Goal: Task Accomplishment & Management: Use online tool/utility

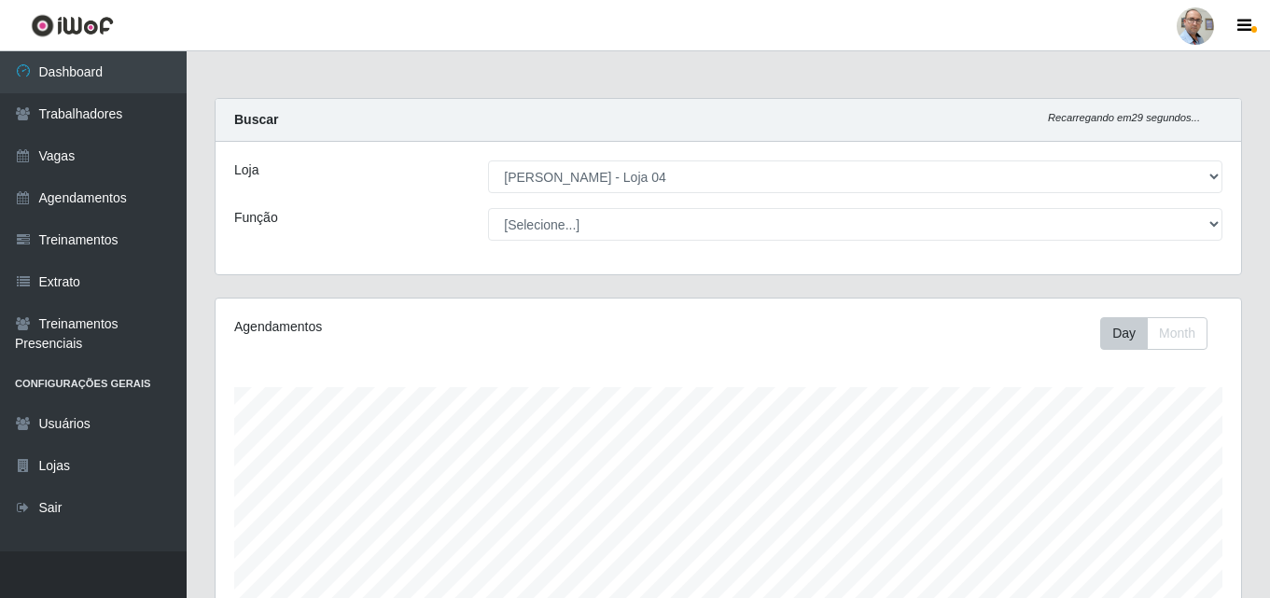
select select "251"
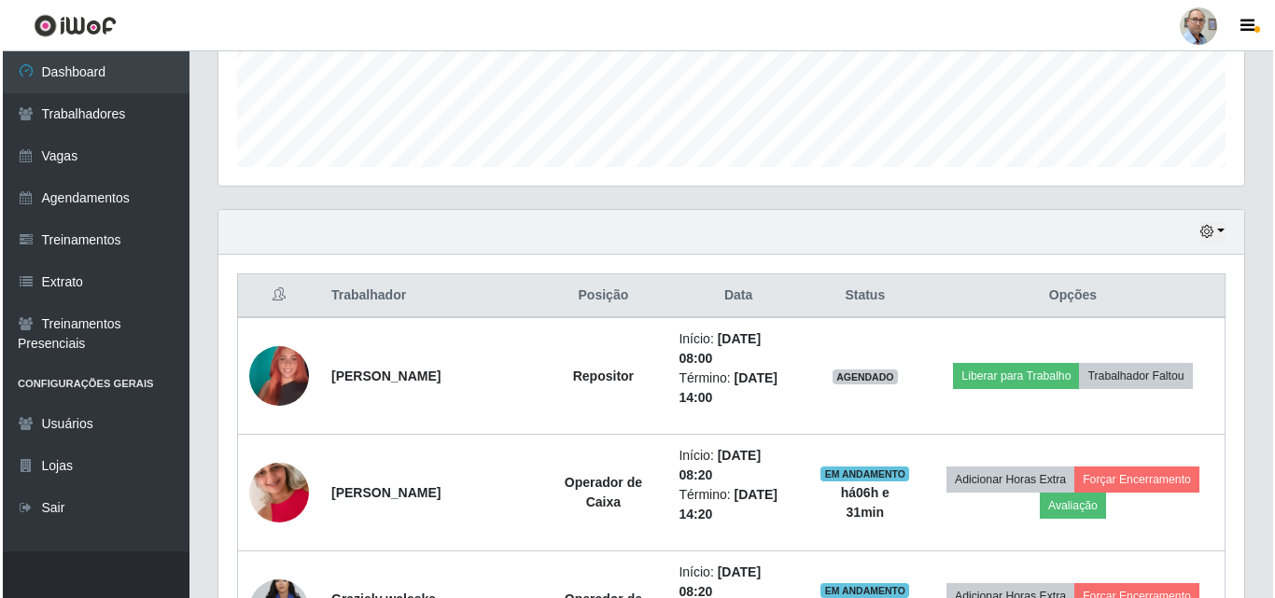
scroll to position [560, 0]
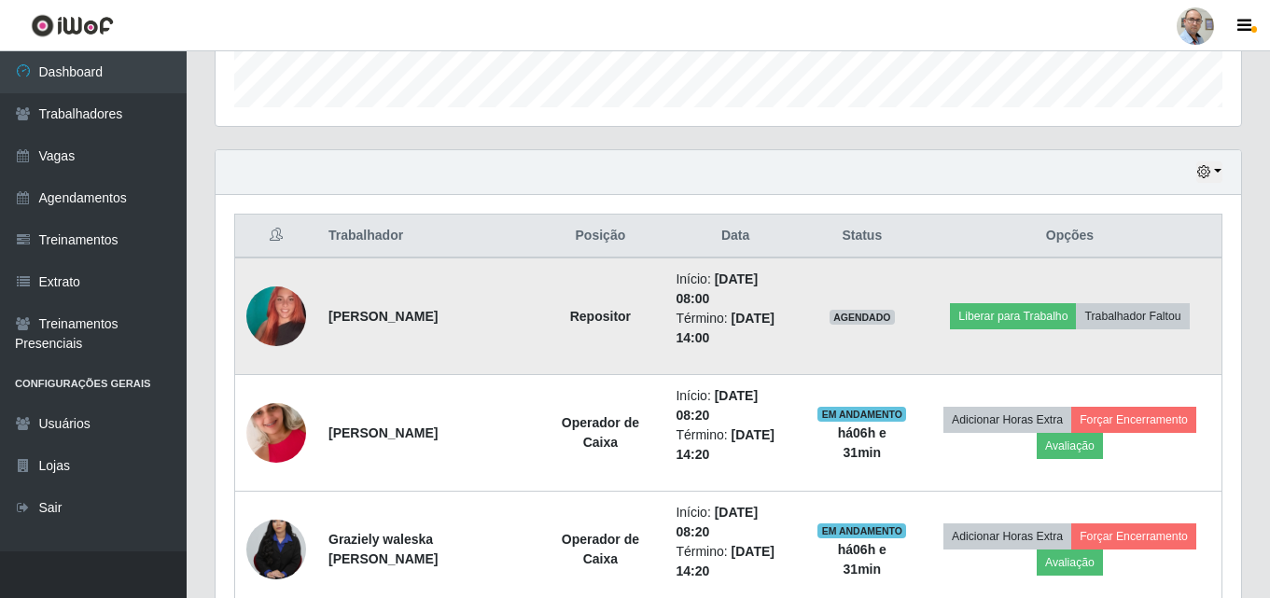
click at [268, 310] on img at bounding box center [276, 316] width 60 height 106
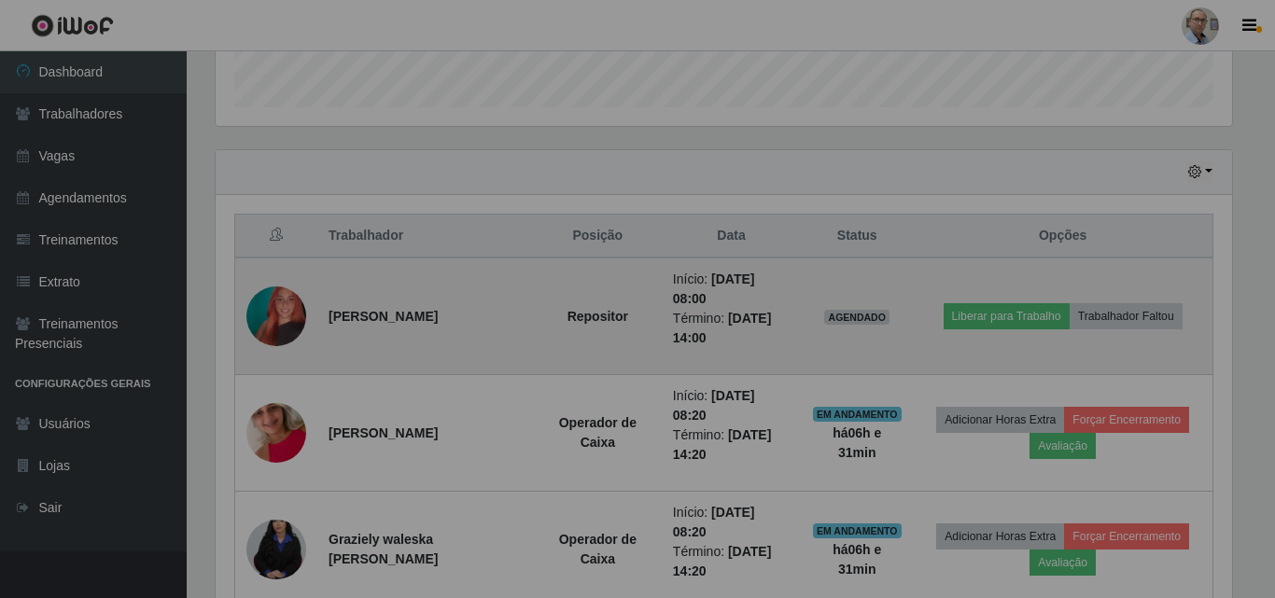
scroll to position [387, 1025]
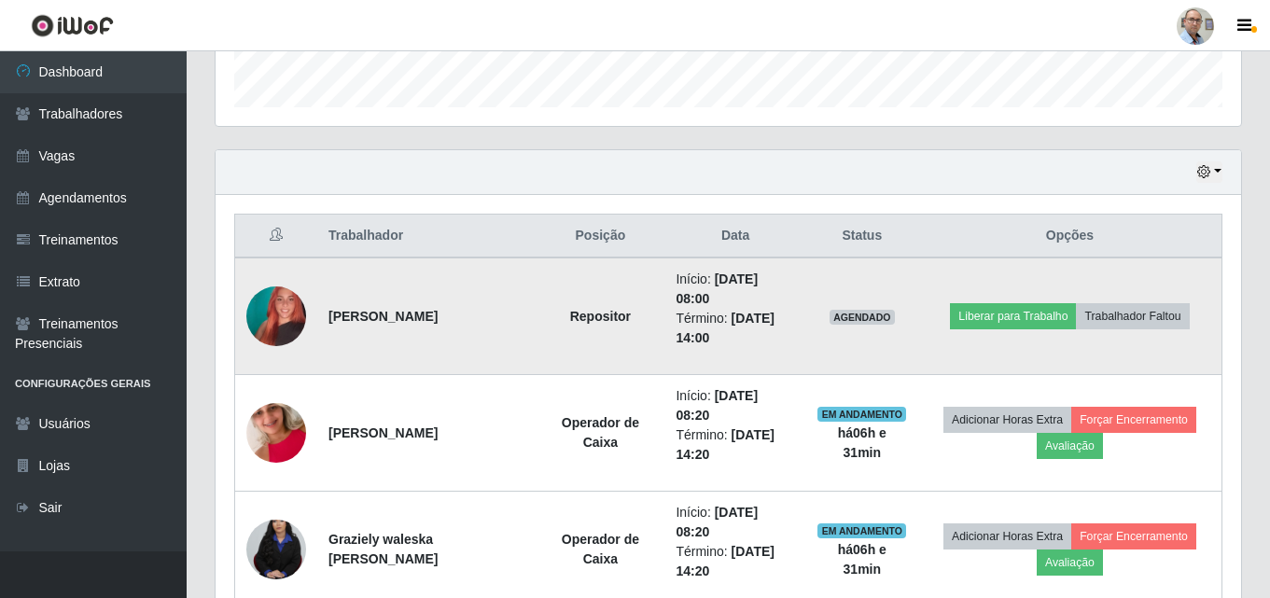
click at [268, 310] on img at bounding box center [276, 316] width 60 height 106
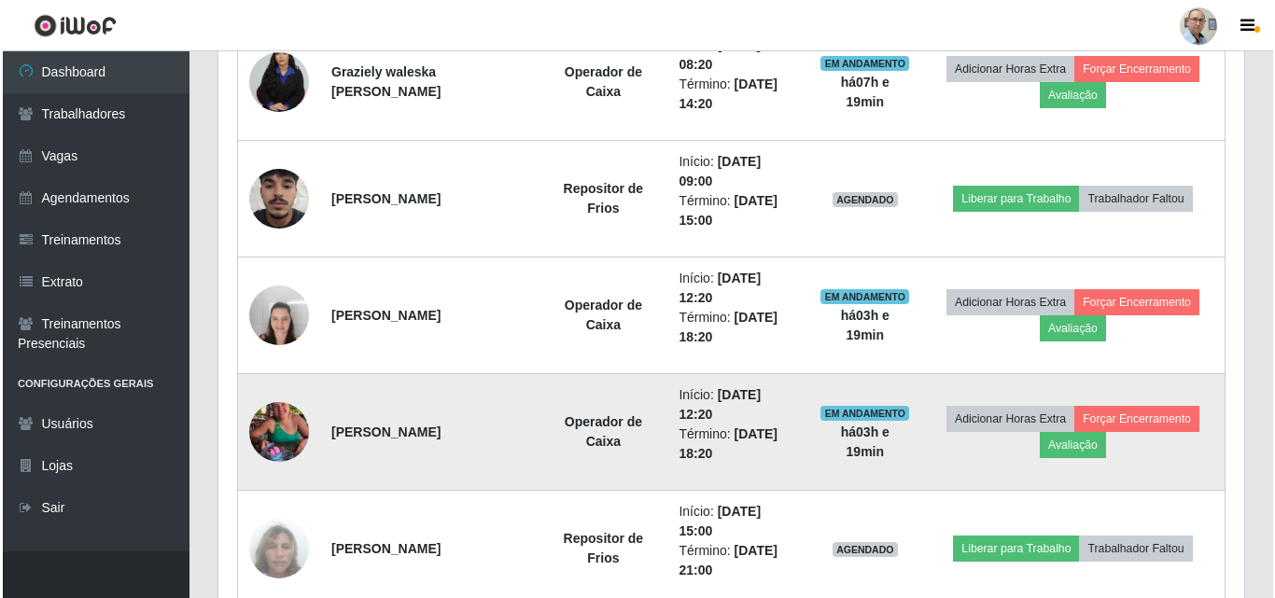
scroll to position [1032, 0]
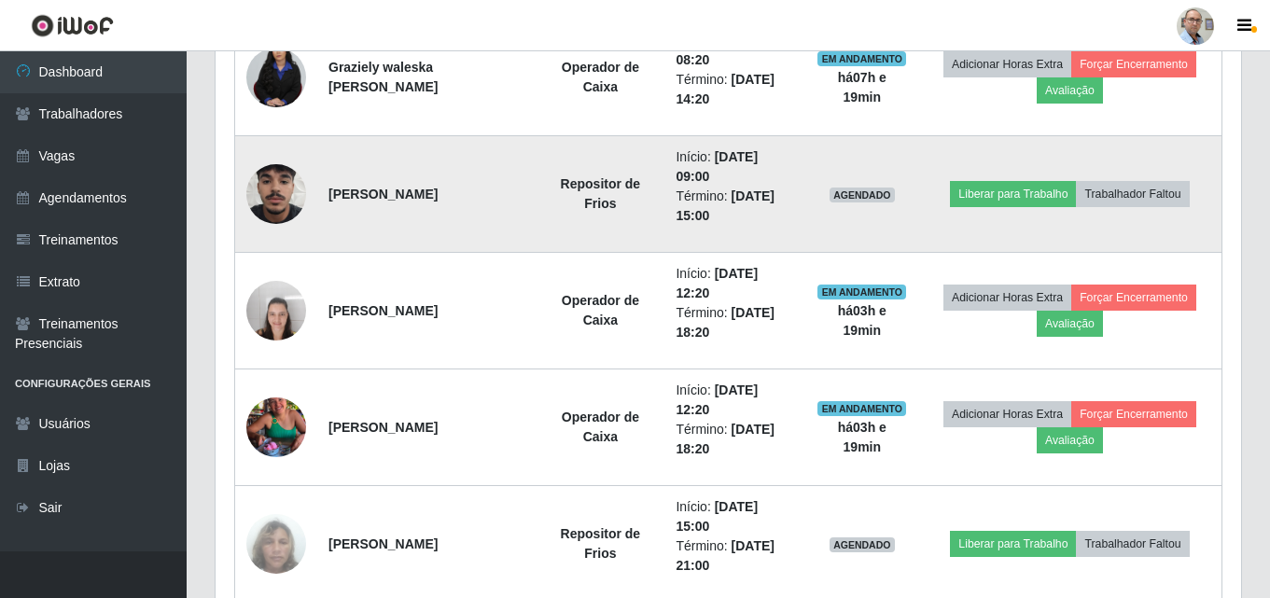
click at [279, 197] on img at bounding box center [276, 194] width 60 height 106
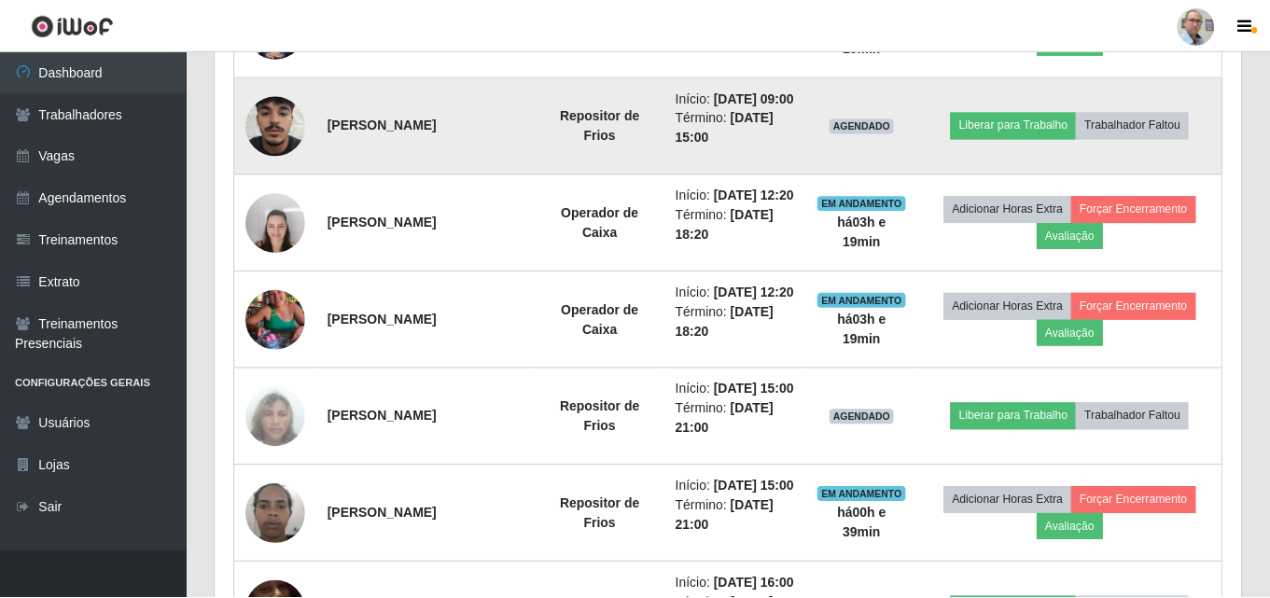
scroll to position [387, 1025]
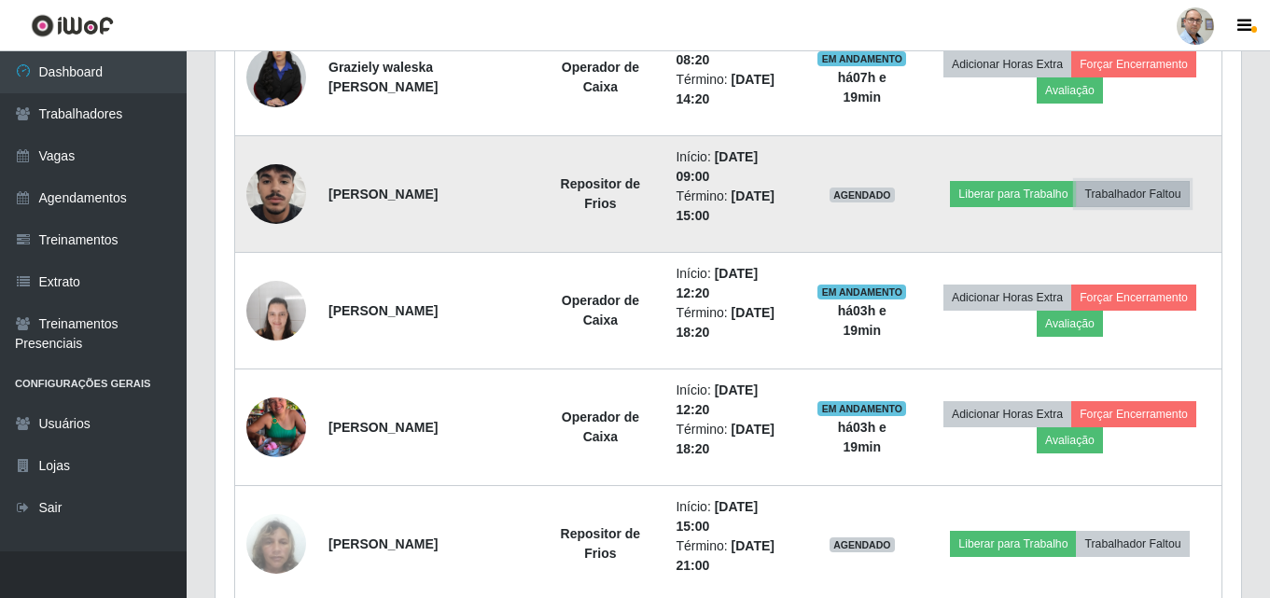
click at [1156, 188] on button "Trabalhador Faltou" at bounding box center [1132, 194] width 113 height 26
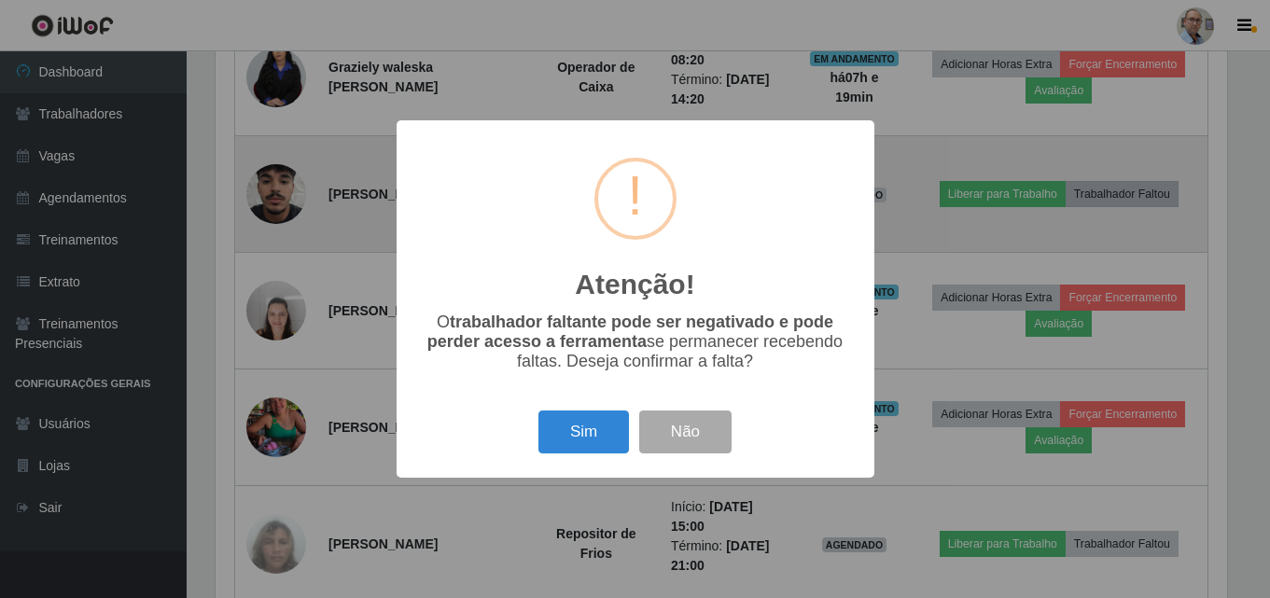
scroll to position [387, 1016]
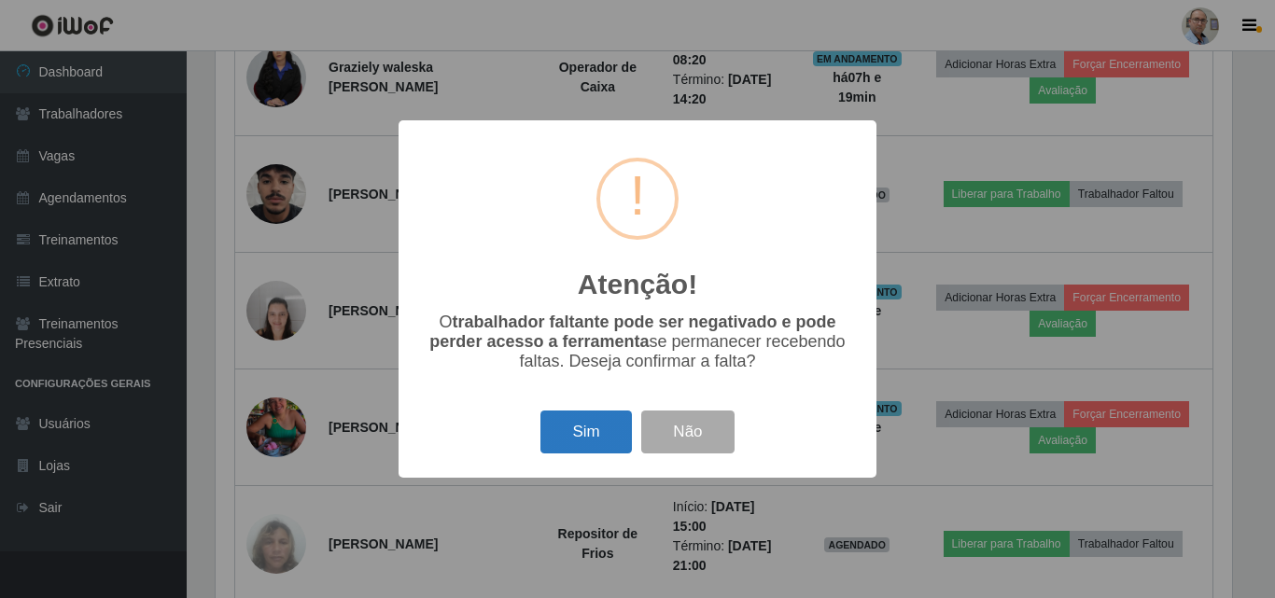
click at [574, 428] on button "Sim" at bounding box center [585, 433] width 91 height 44
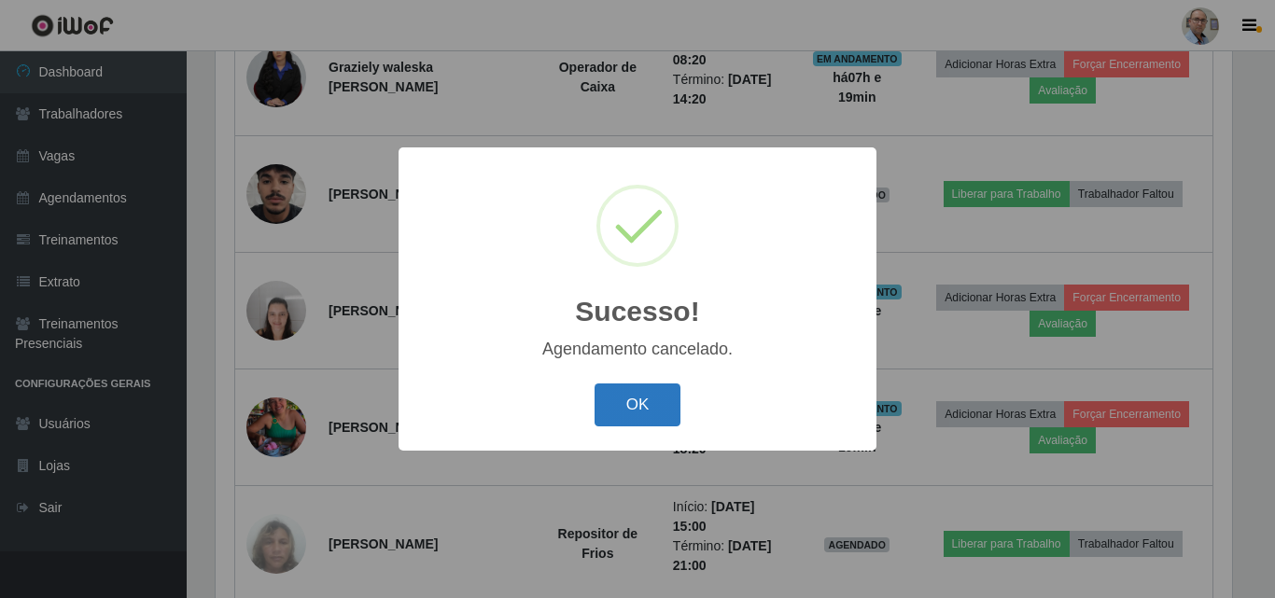
click at [633, 407] on button "OK" at bounding box center [637, 406] width 87 height 44
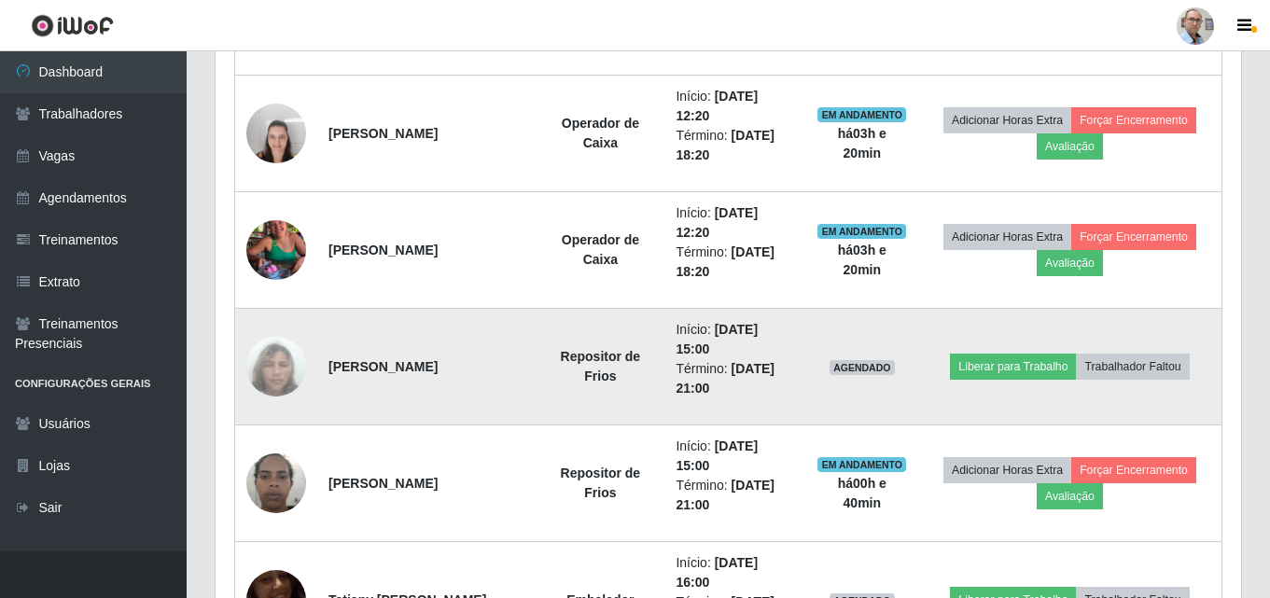
scroll to position [1125, 0]
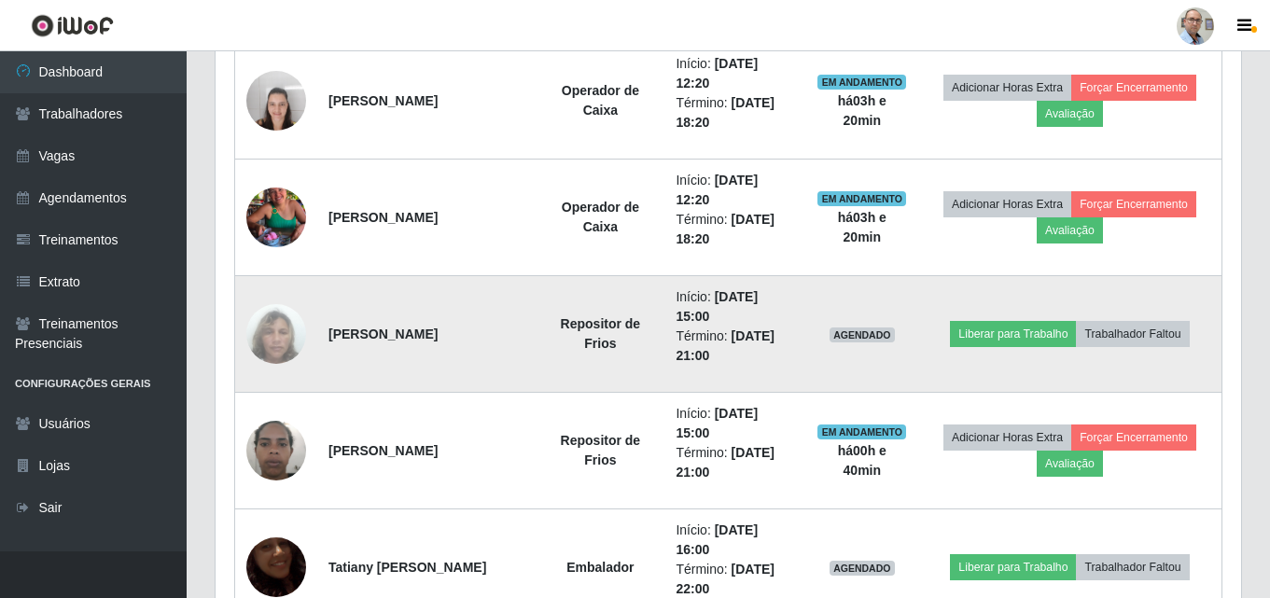
click at [260, 335] on img at bounding box center [276, 334] width 60 height 106
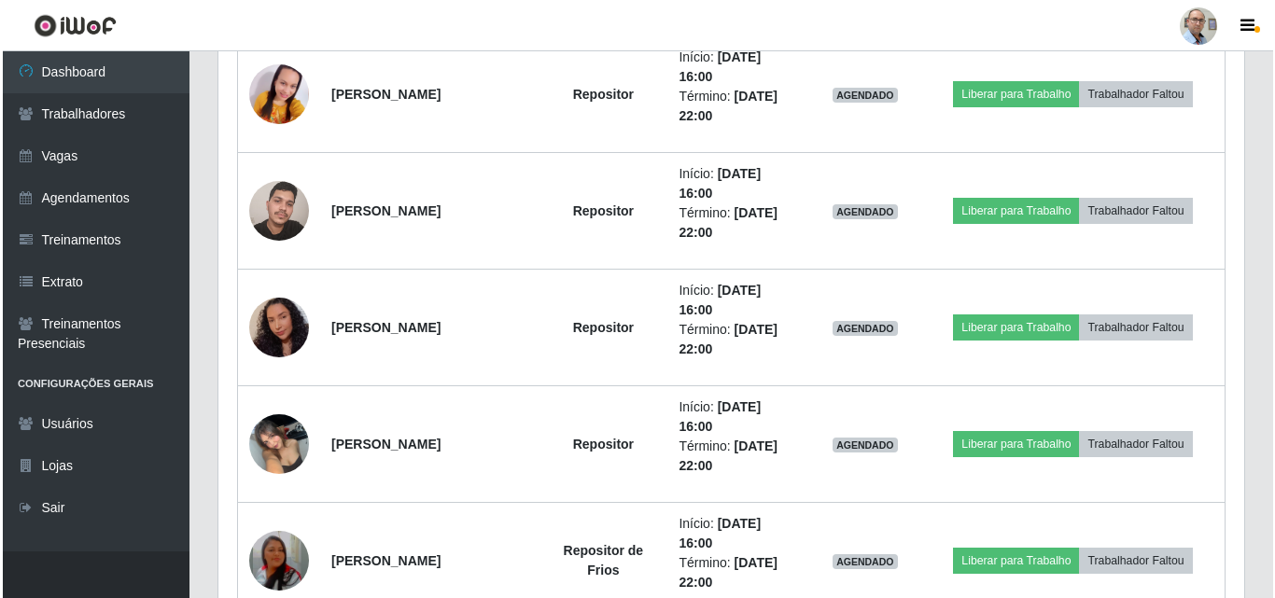
scroll to position [2198, 0]
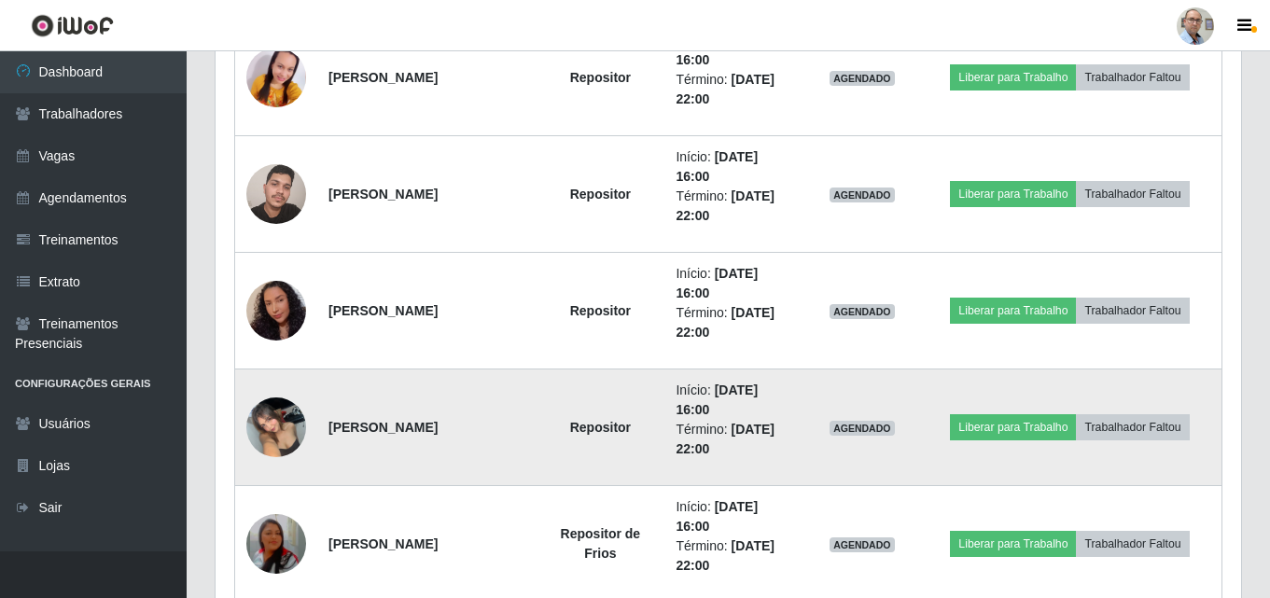
click at [290, 428] on img at bounding box center [276, 426] width 60 height 79
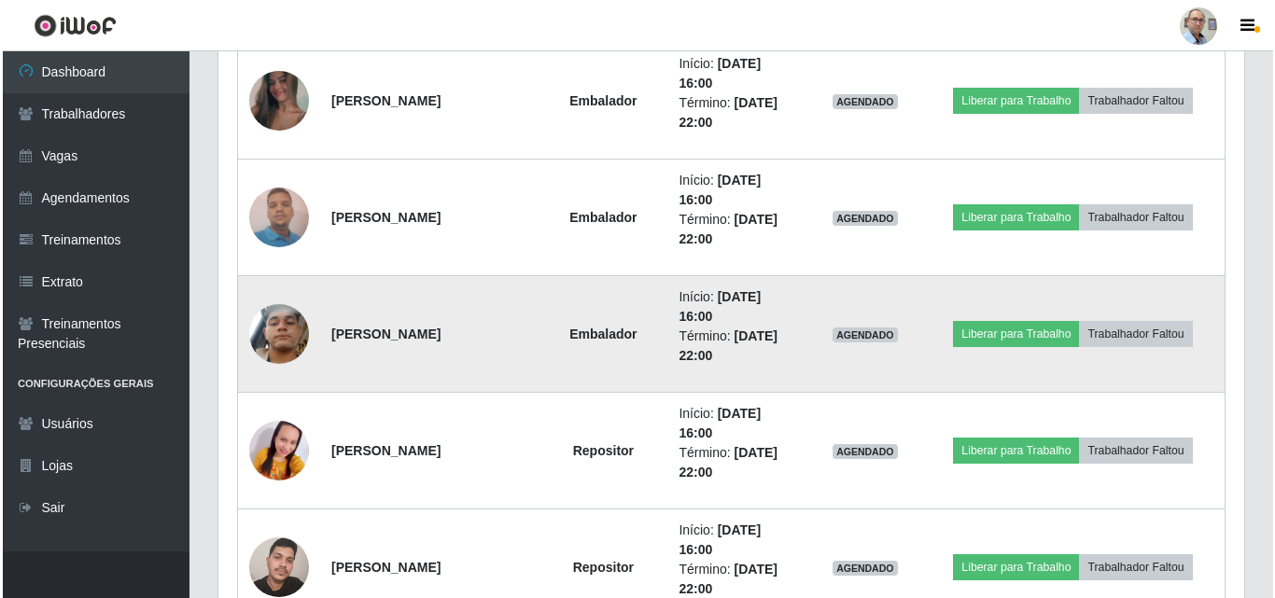
scroll to position [1732, 0]
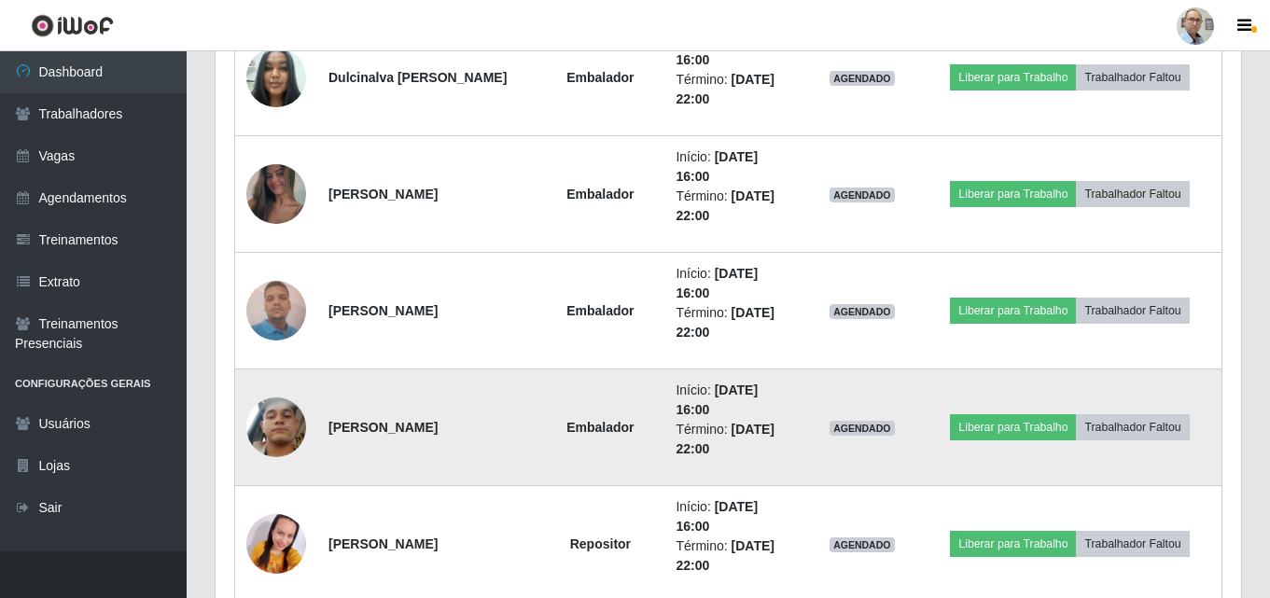
click at [266, 428] on img at bounding box center [276, 427] width 60 height 106
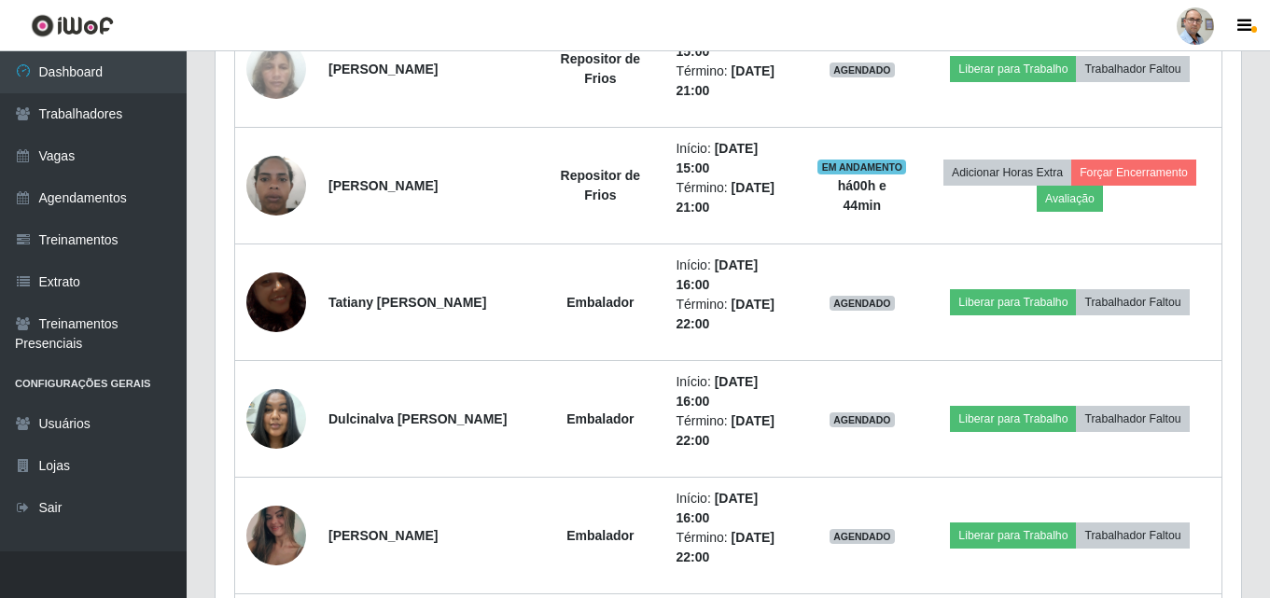
scroll to position [1359, 0]
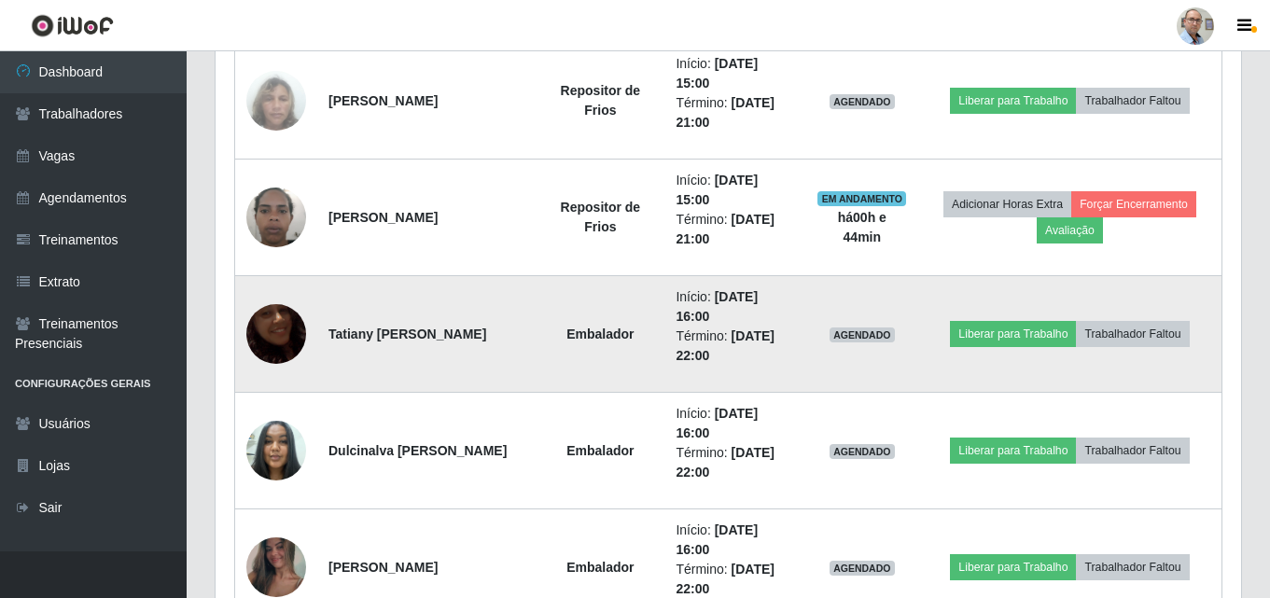
click at [290, 330] on img at bounding box center [276, 334] width 60 height 106
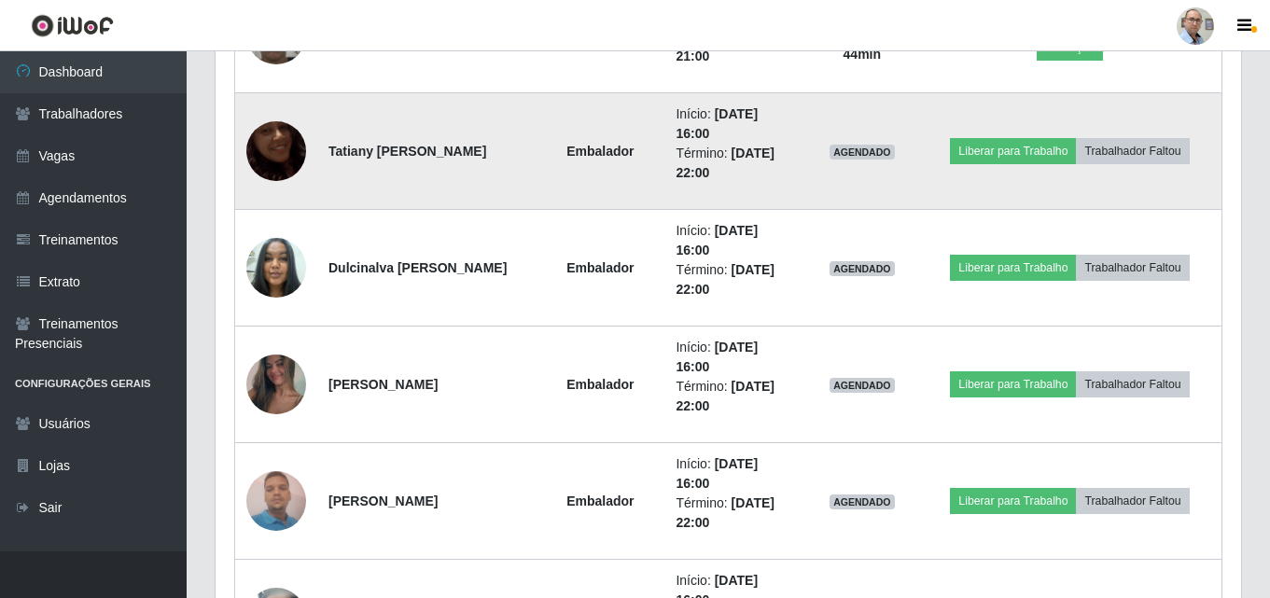
scroll to position [1545, 0]
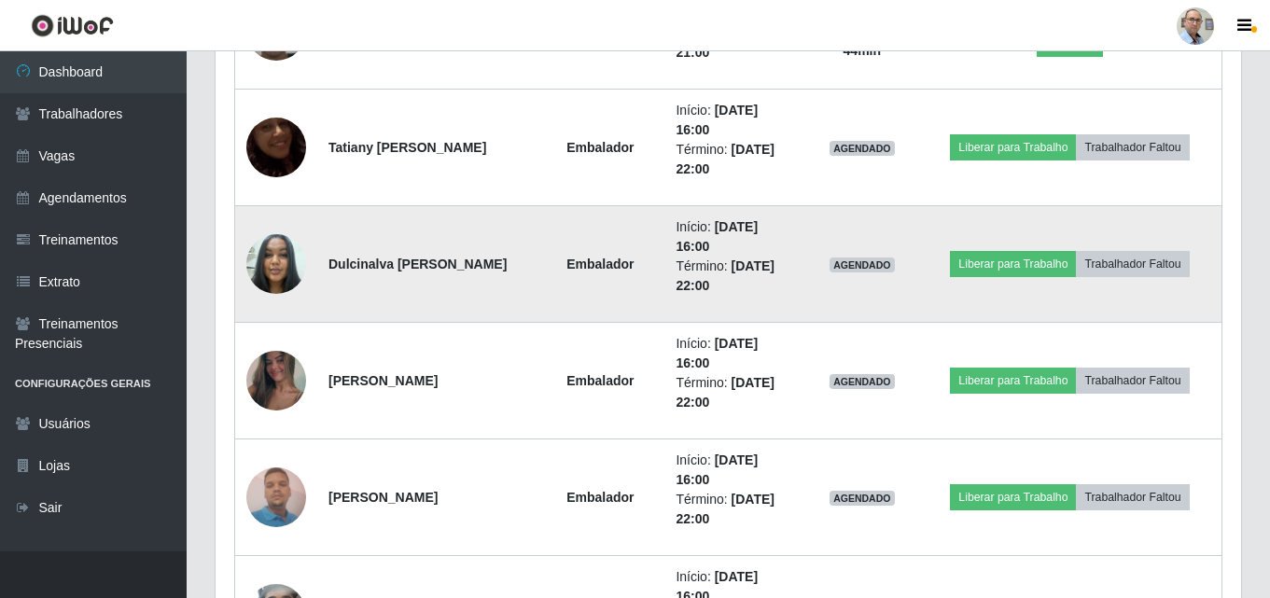
click at [275, 260] on img at bounding box center [276, 263] width 60 height 79
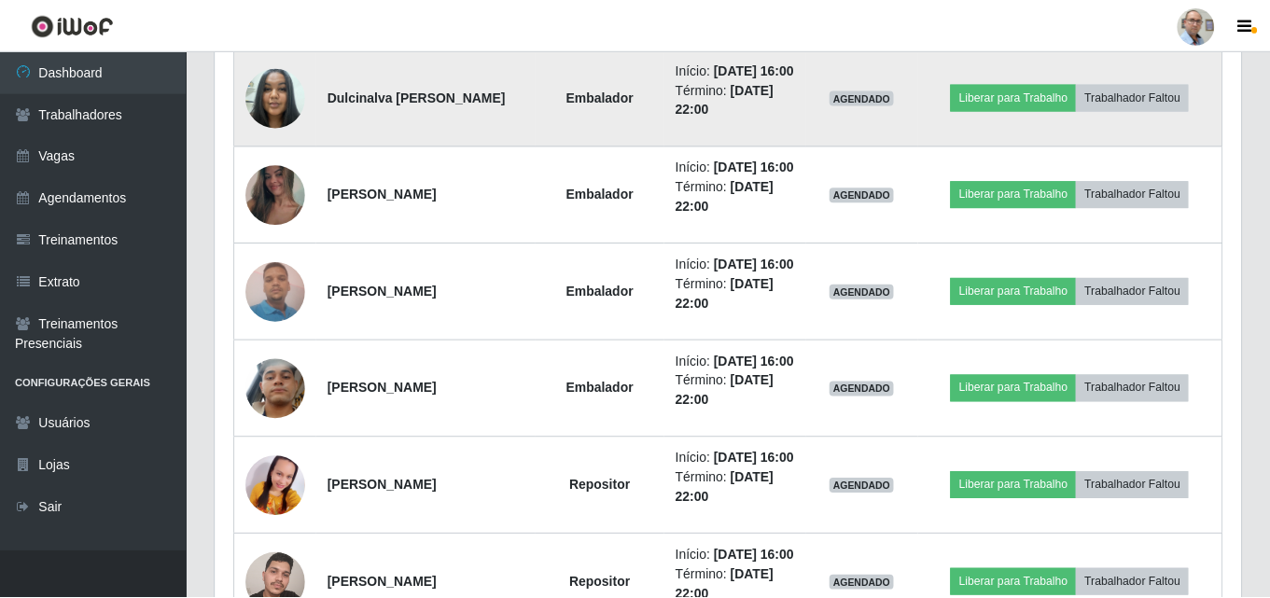
scroll to position [387, 1025]
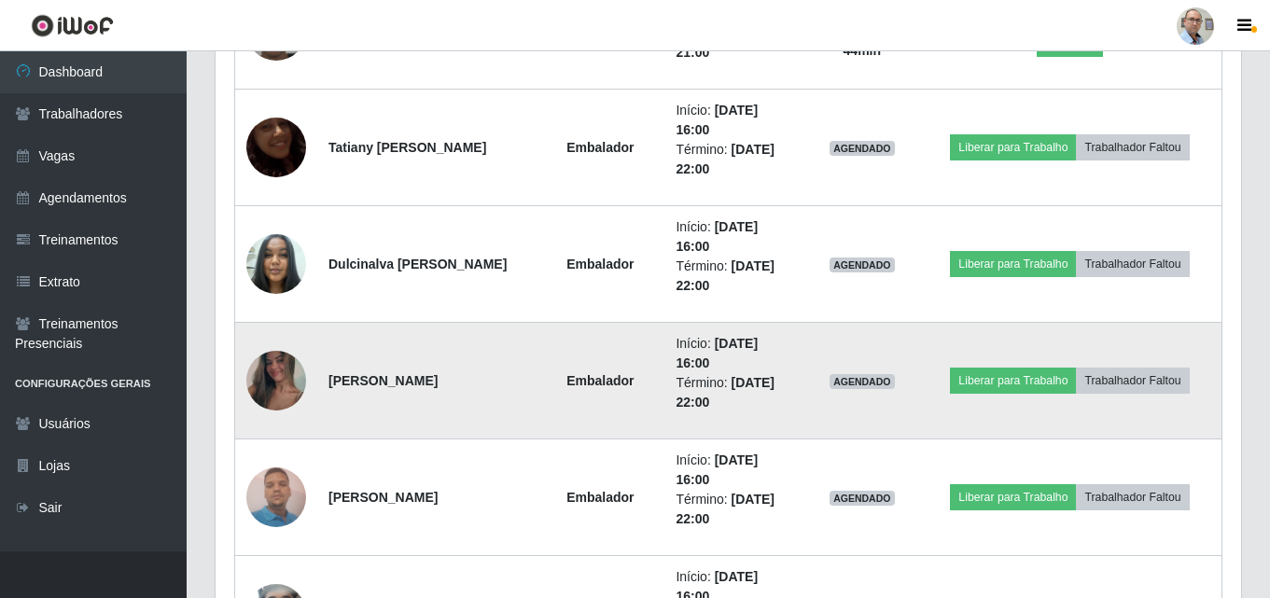
click at [269, 368] on img at bounding box center [276, 380] width 60 height 133
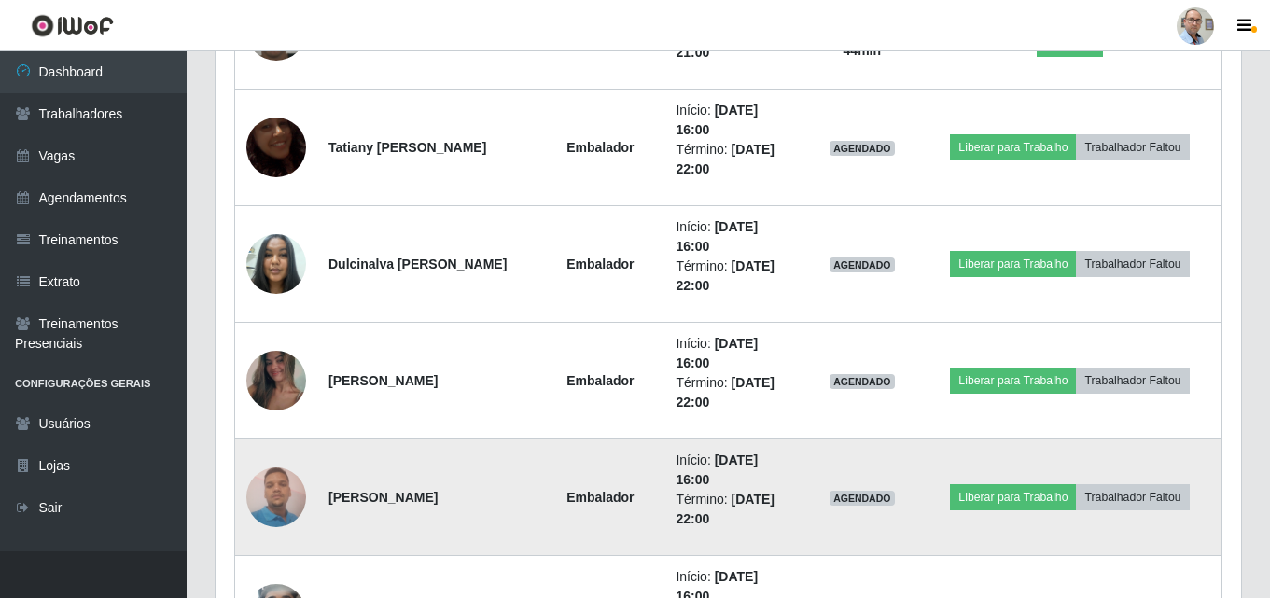
click at [266, 509] on img at bounding box center [276, 496] width 60 height 79
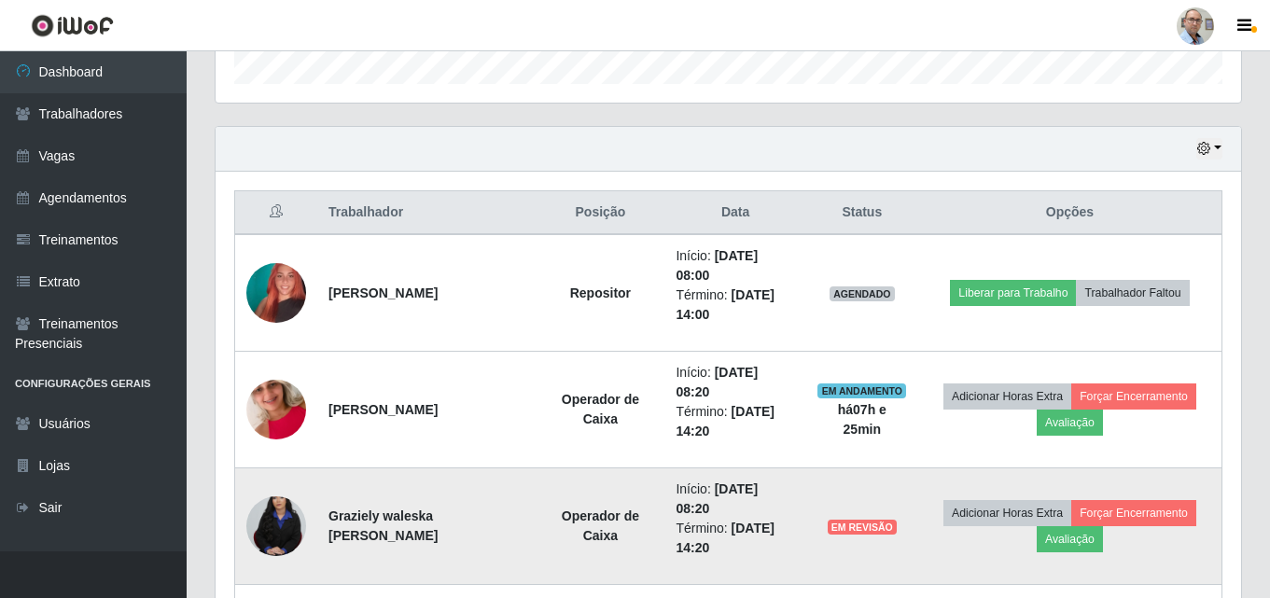
scroll to position [519, 0]
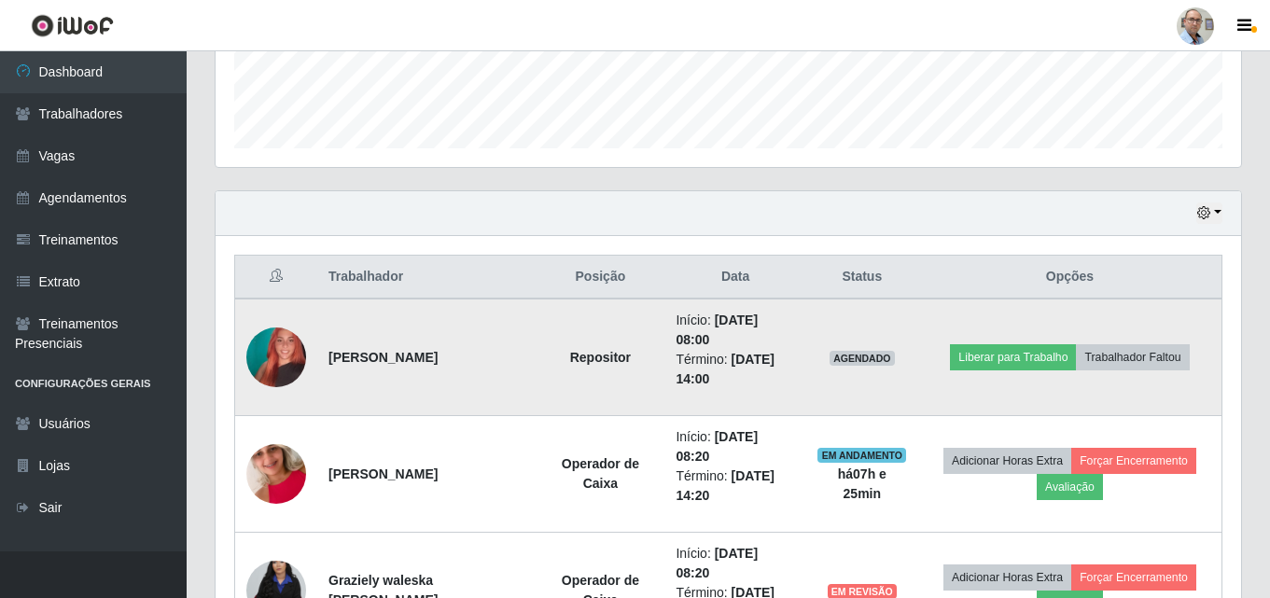
click at [272, 345] on img at bounding box center [276, 357] width 60 height 106
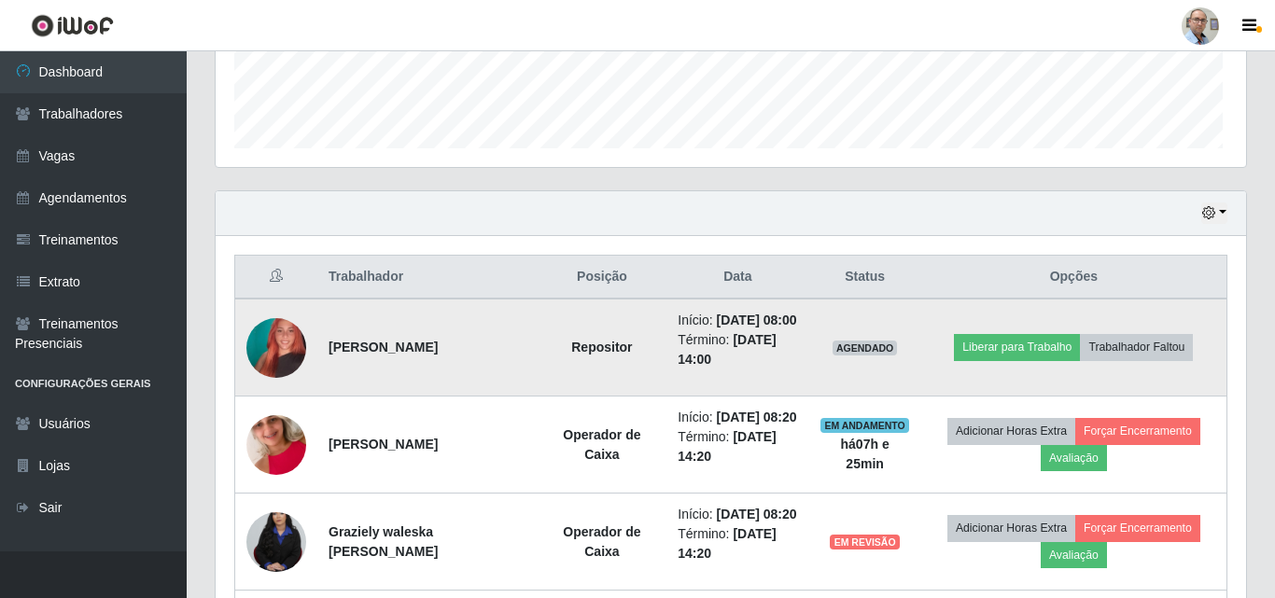
scroll to position [387, 1025]
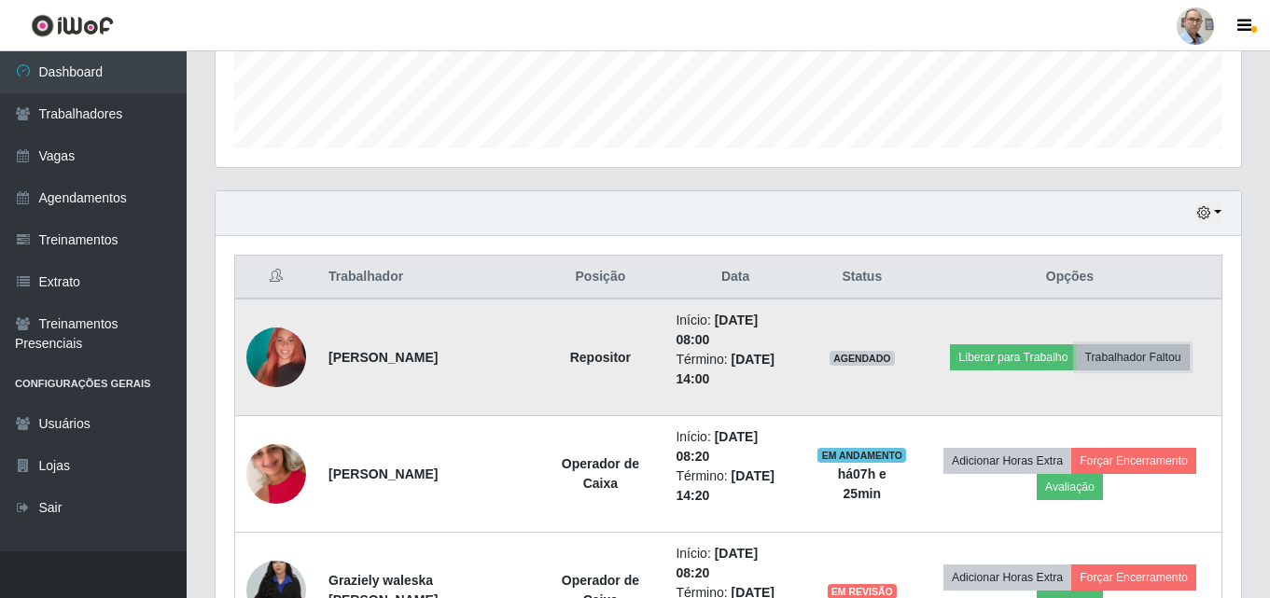
click at [1153, 354] on button "Trabalhador Faltou" at bounding box center [1132, 357] width 113 height 26
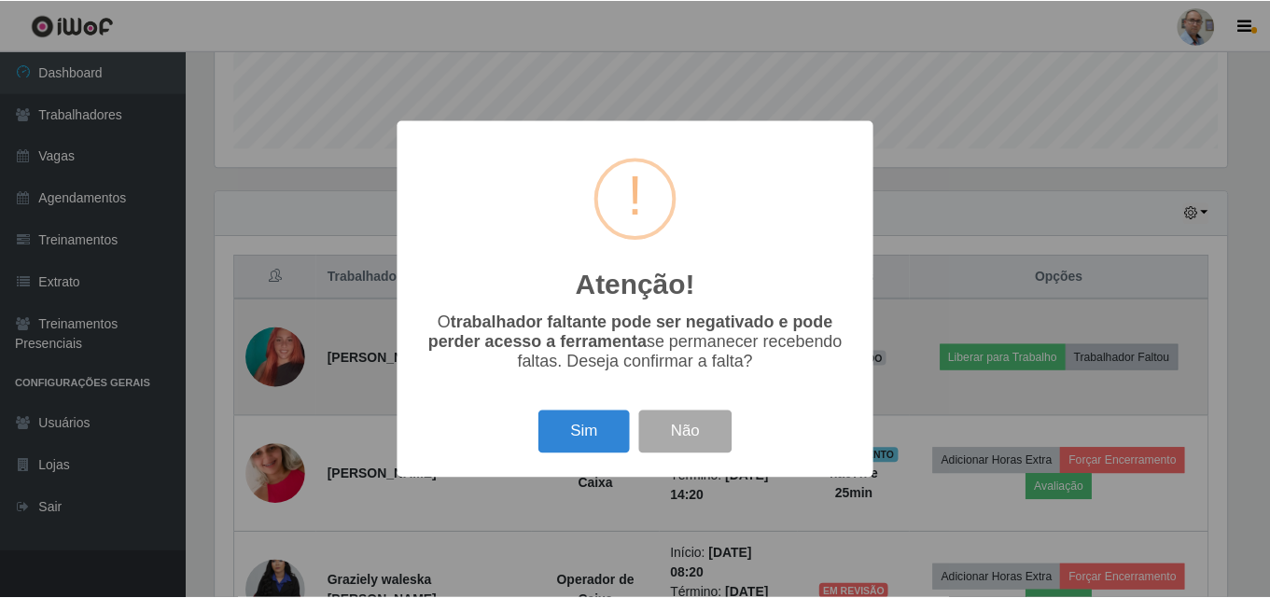
scroll to position [387, 1016]
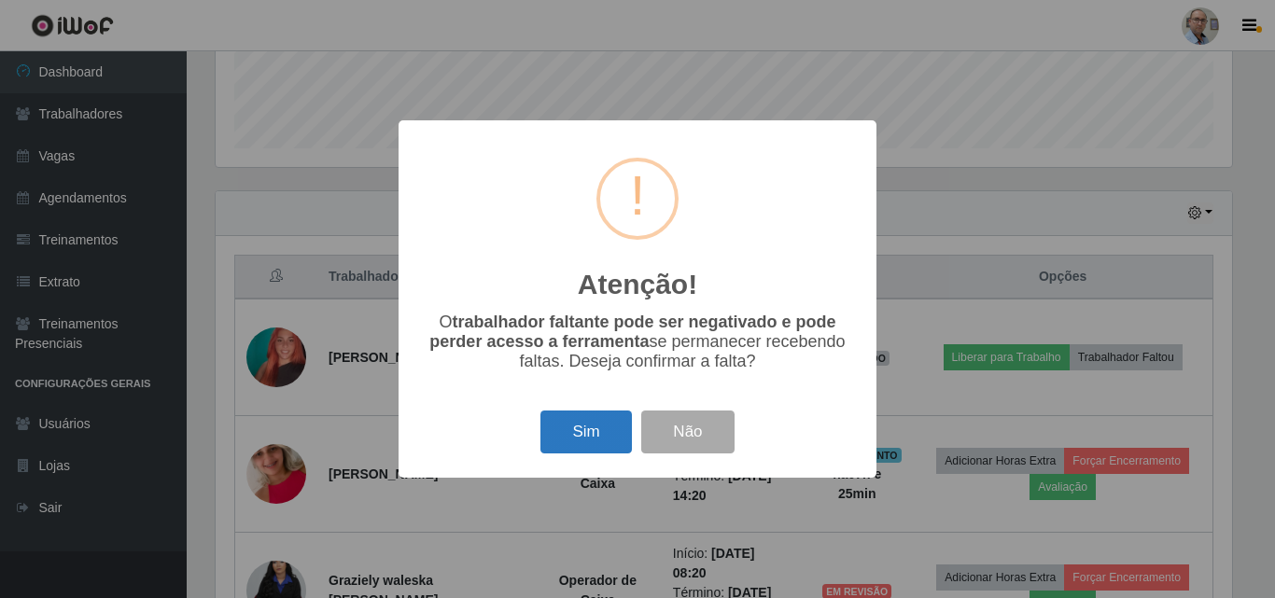
click at [568, 442] on button "Sim" at bounding box center [585, 433] width 91 height 44
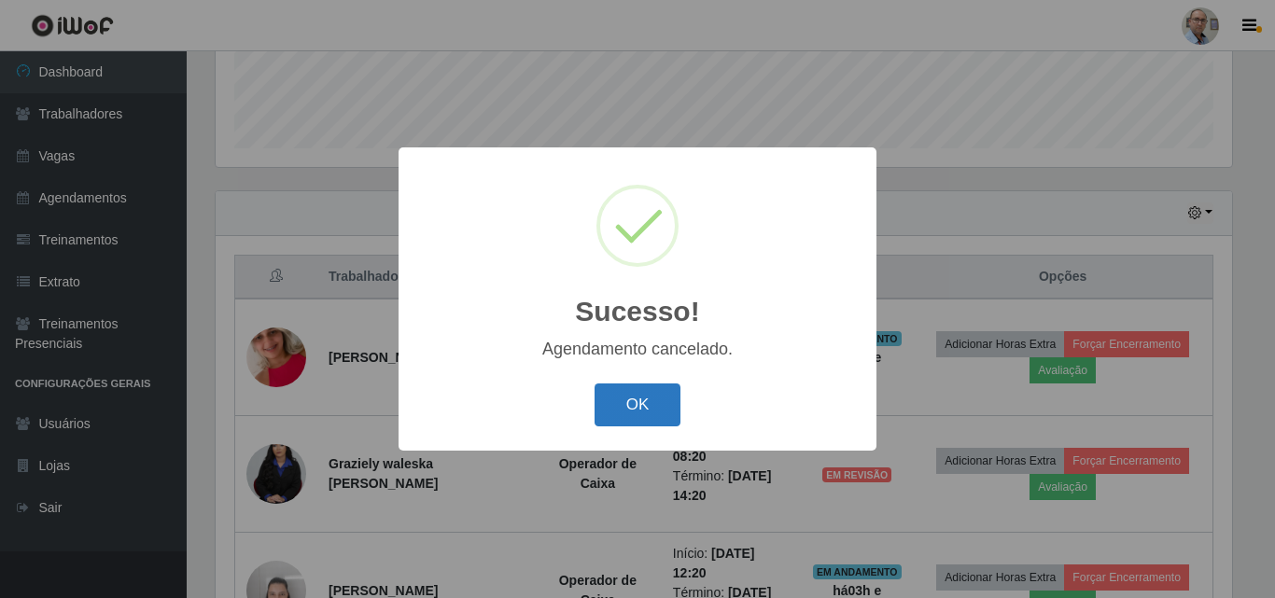
click at [600, 402] on button "OK" at bounding box center [637, 406] width 87 height 44
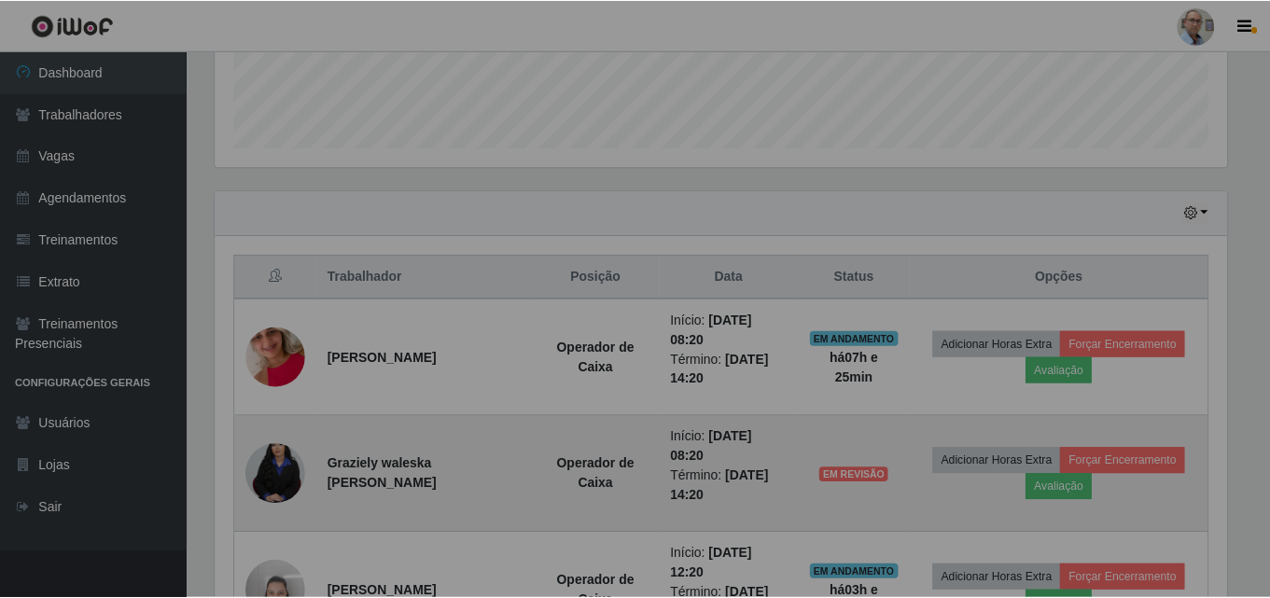
scroll to position [387, 1025]
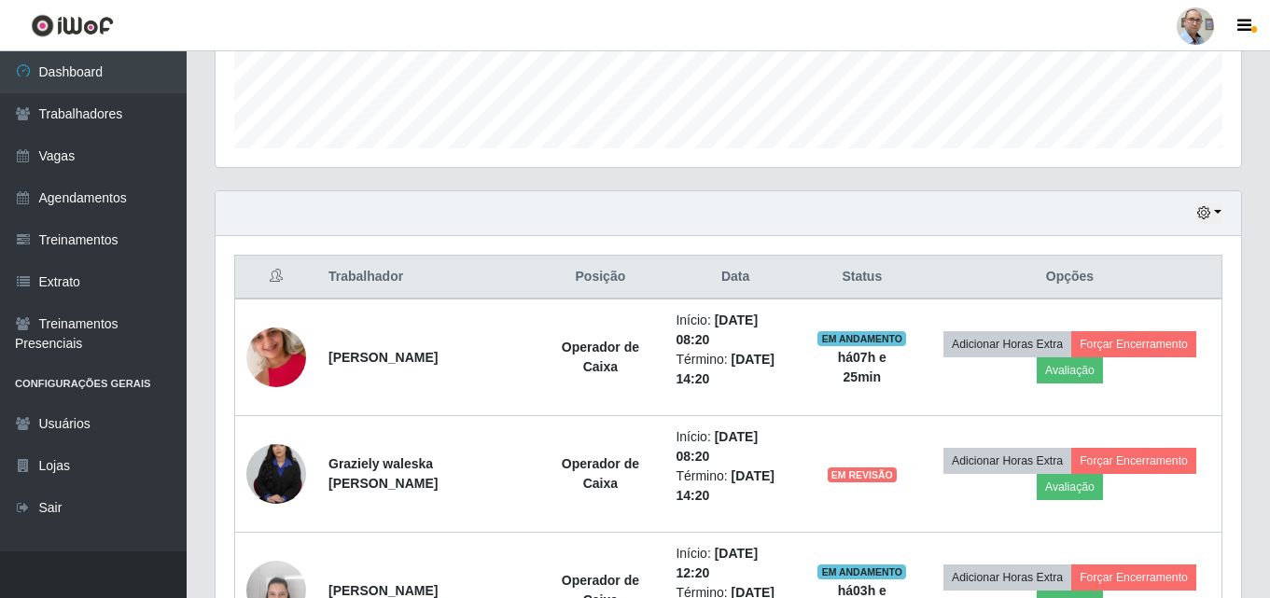
click at [797, 208] on div "Hoje 1 dia 3 dias 1 Semana Não encerrados" at bounding box center [728, 213] width 1025 height 45
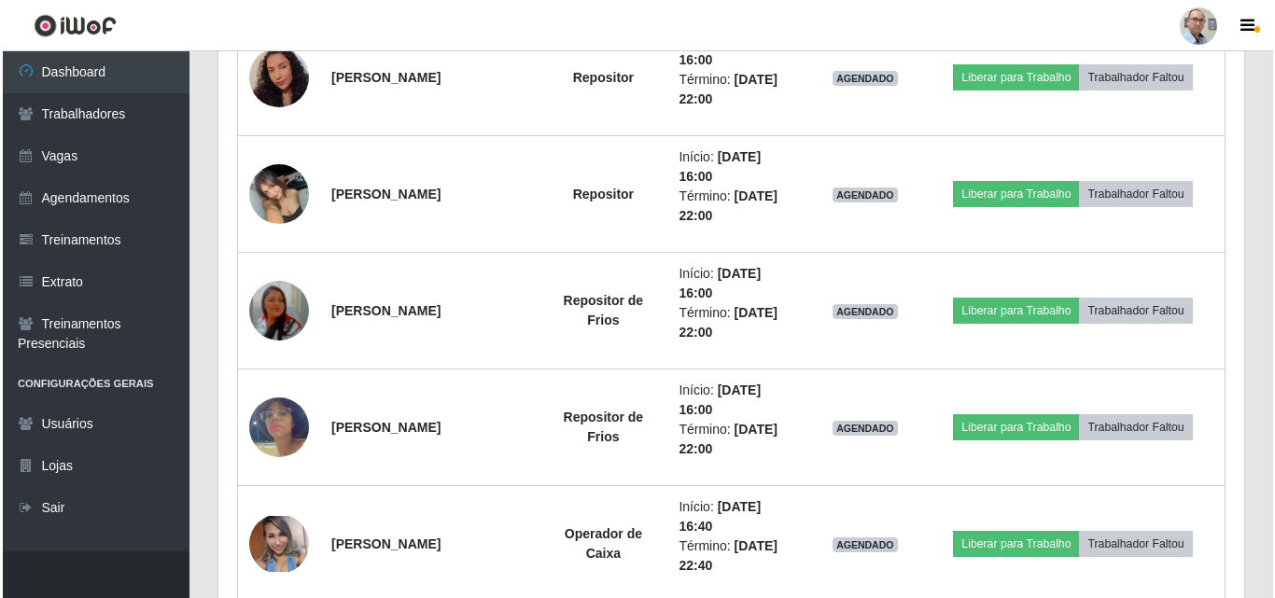
scroll to position [2385, 0]
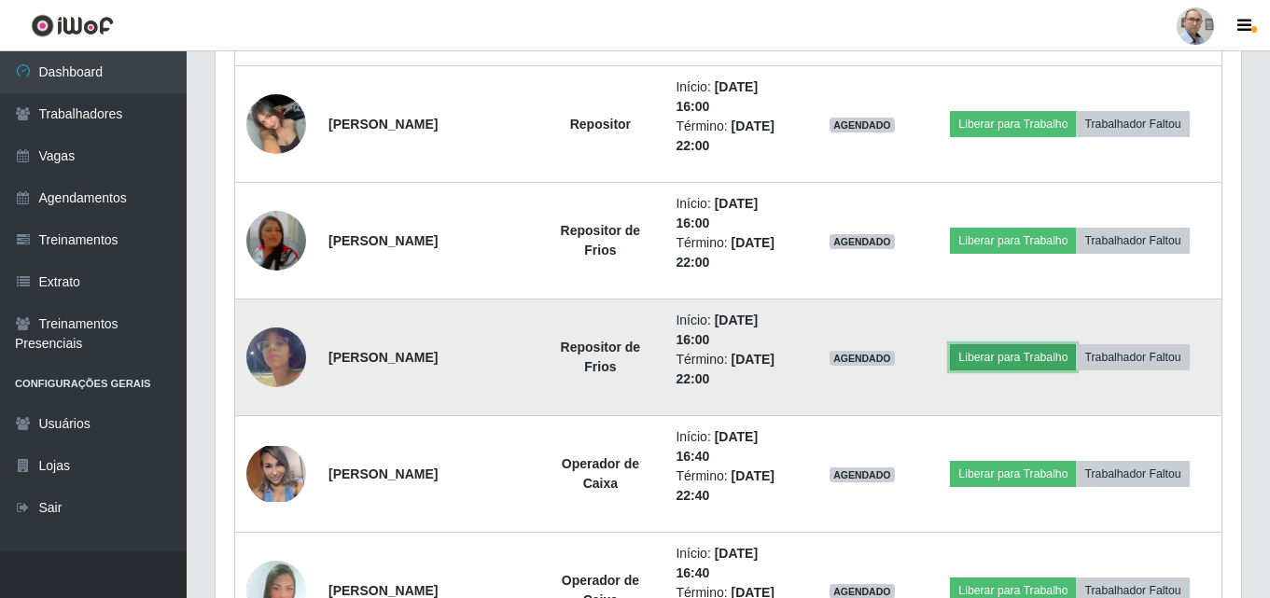
click at [994, 351] on button "Liberar para Trabalho" at bounding box center [1013, 357] width 126 height 26
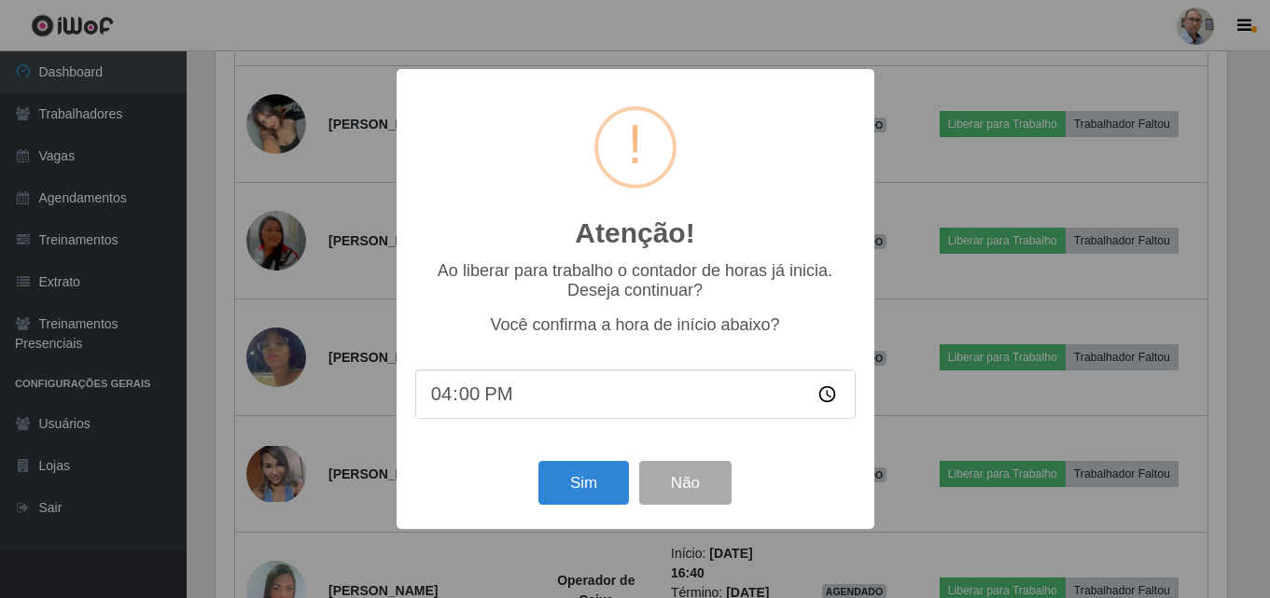
scroll to position [387, 1016]
click at [568, 485] on button "Sim" at bounding box center [585, 483] width 91 height 44
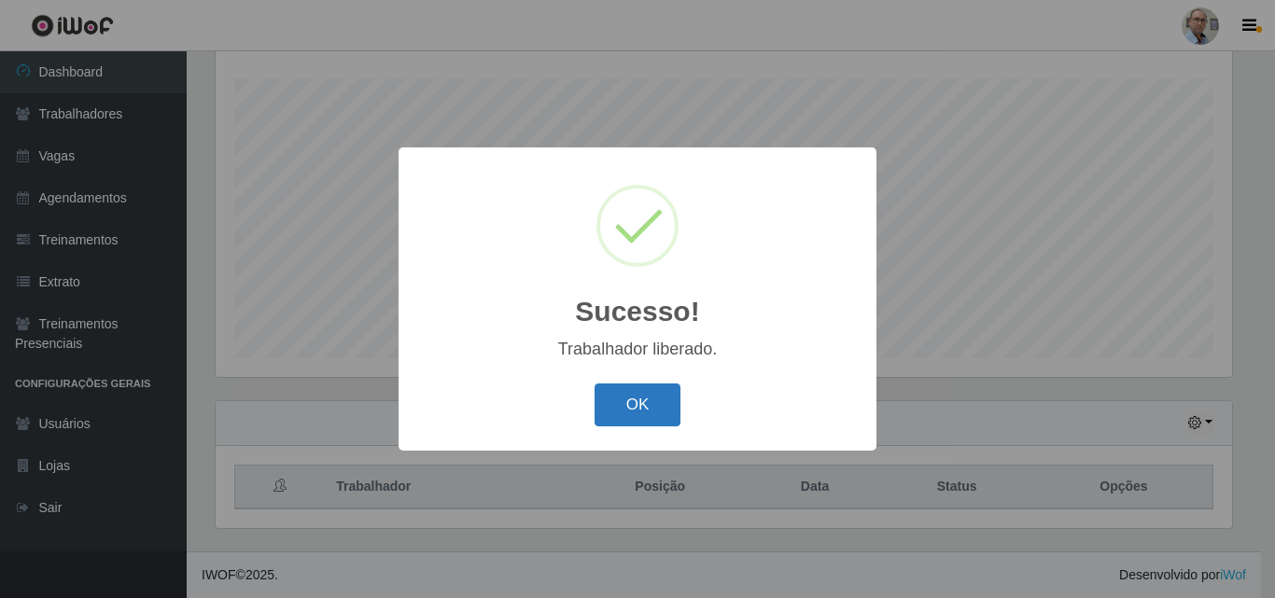
click at [636, 392] on button "OK" at bounding box center [637, 406] width 87 height 44
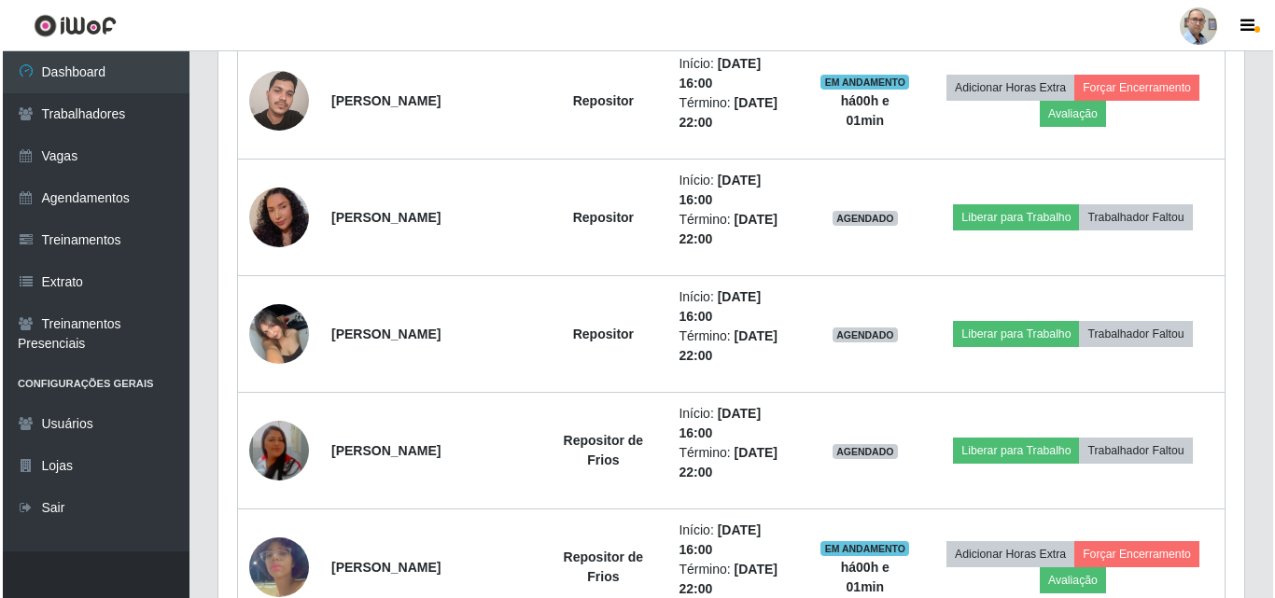
scroll to position [2268, 0]
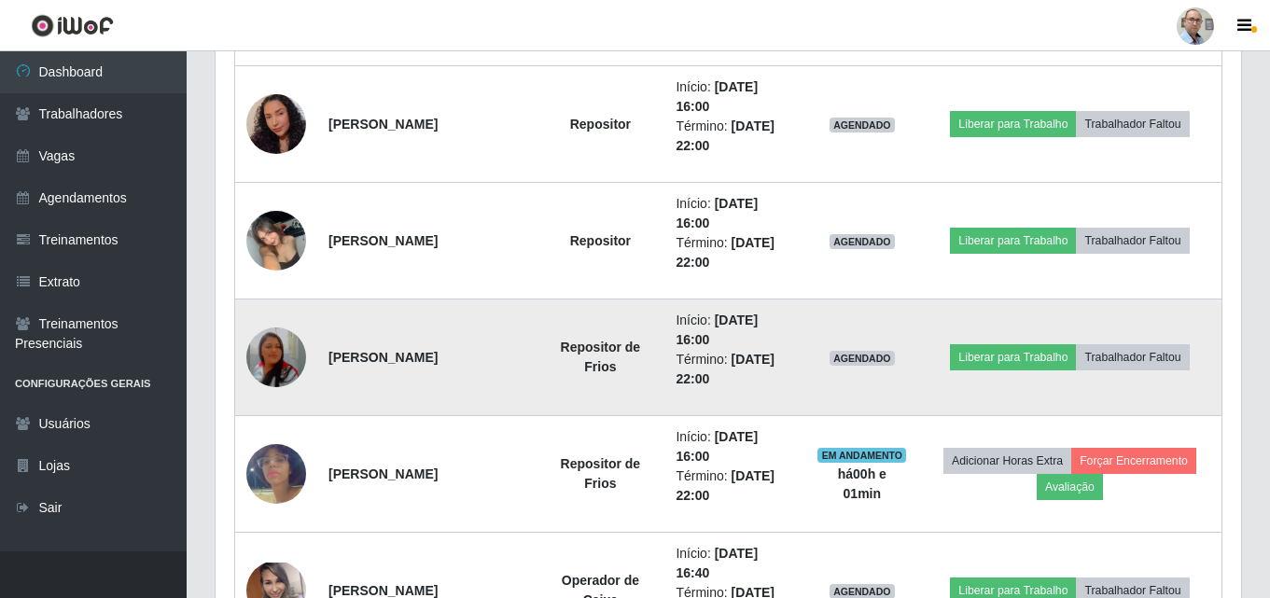
click at [1001, 338] on td "Liberar para Trabalho Trabalhador Faltou" at bounding box center [1070, 358] width 304 height 117
click at [998, 351] on button "Liberar para Trabalho" at bounding box center [1013, 357] width 126 height 26
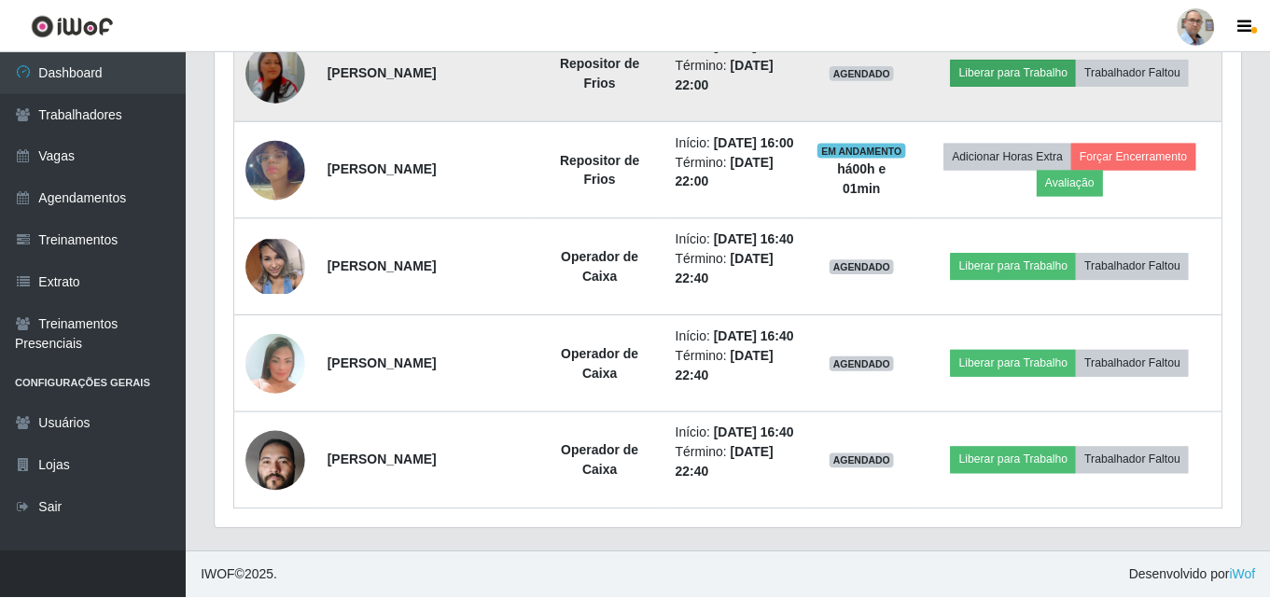
scroll to position [387, 1016]
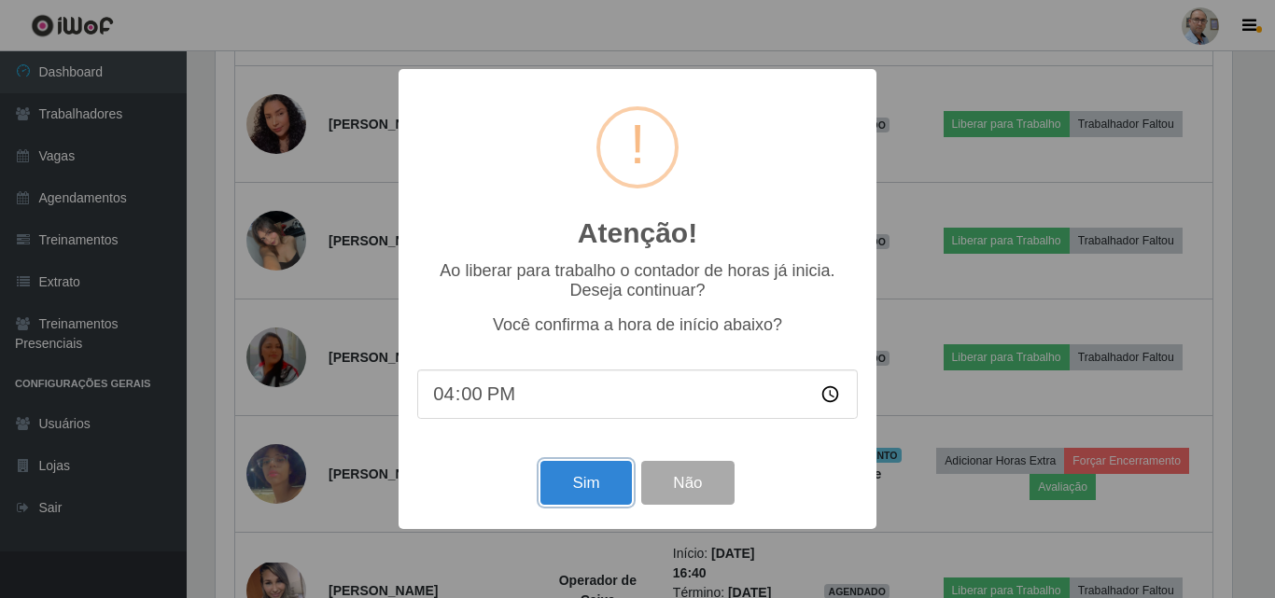
click at [560, 483] on button "Sim" at bounding box center [585, 483] width 91 height 44
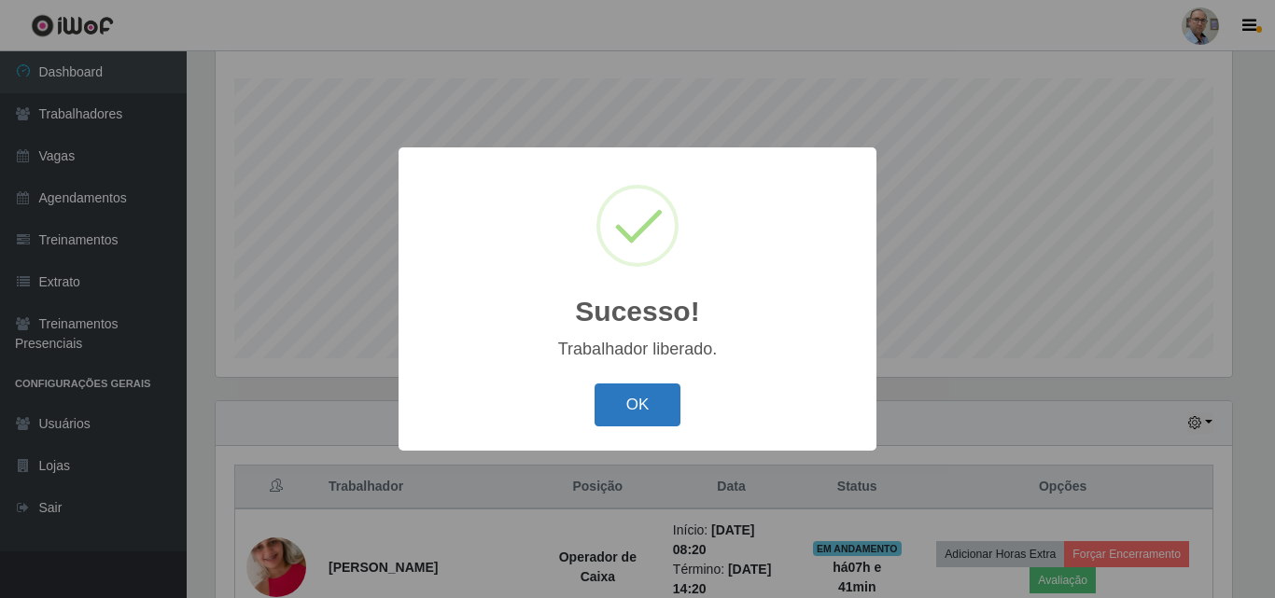
click at [646, 409] on button "OK" at bounding box center [637, 406] width 87 height 44
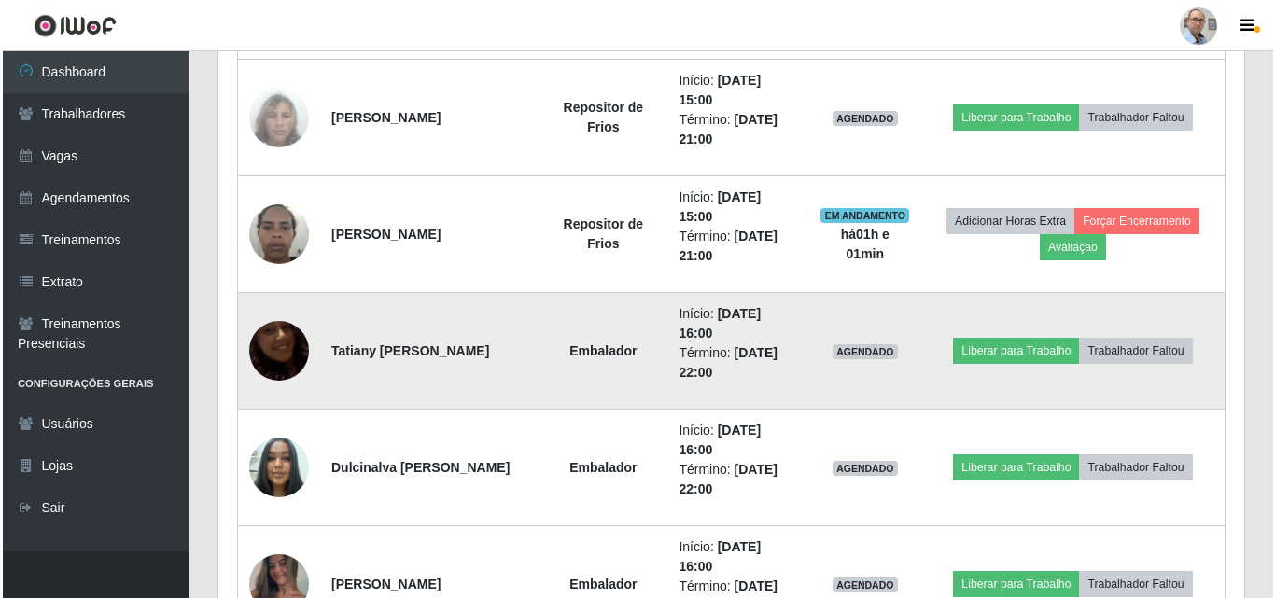
scroll to position [1242, 0]
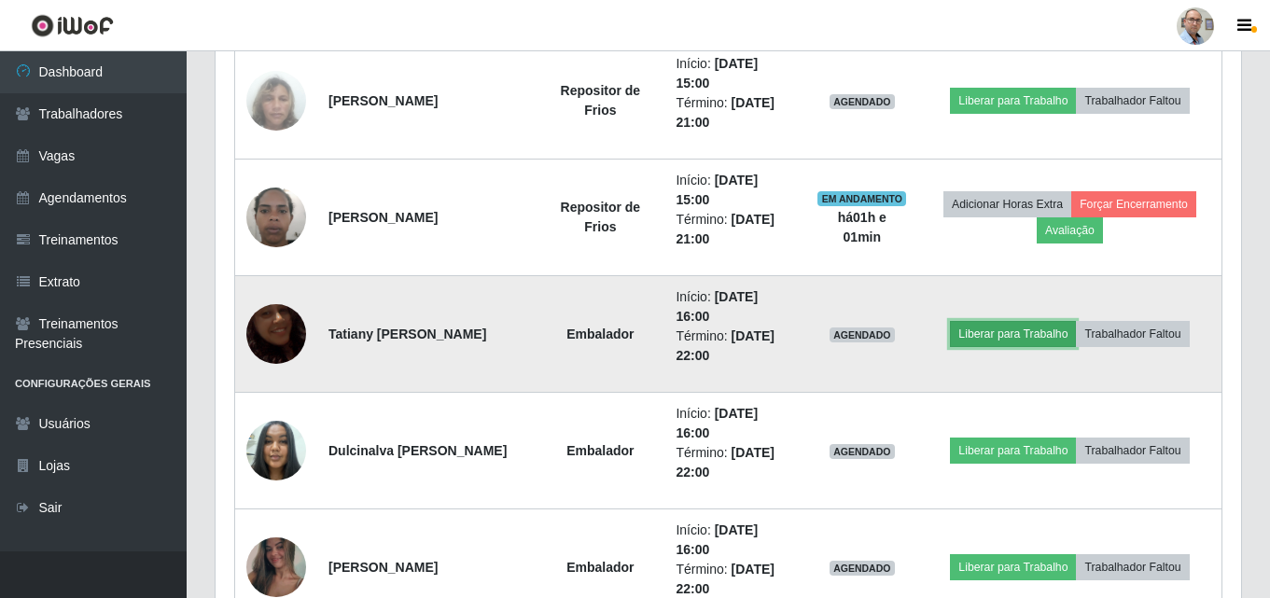
click at [1008, 335] on button "Liberar para Trabalho" at bounding box center [1013, 334] width 126 height 26
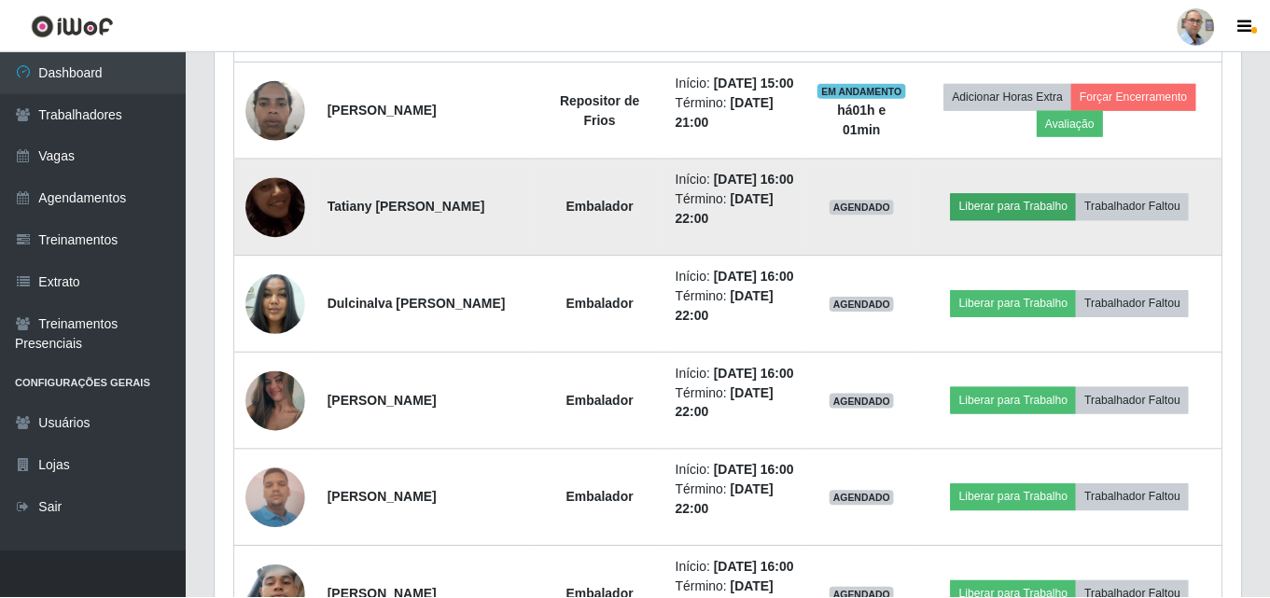
scroll to position [387, 1016]
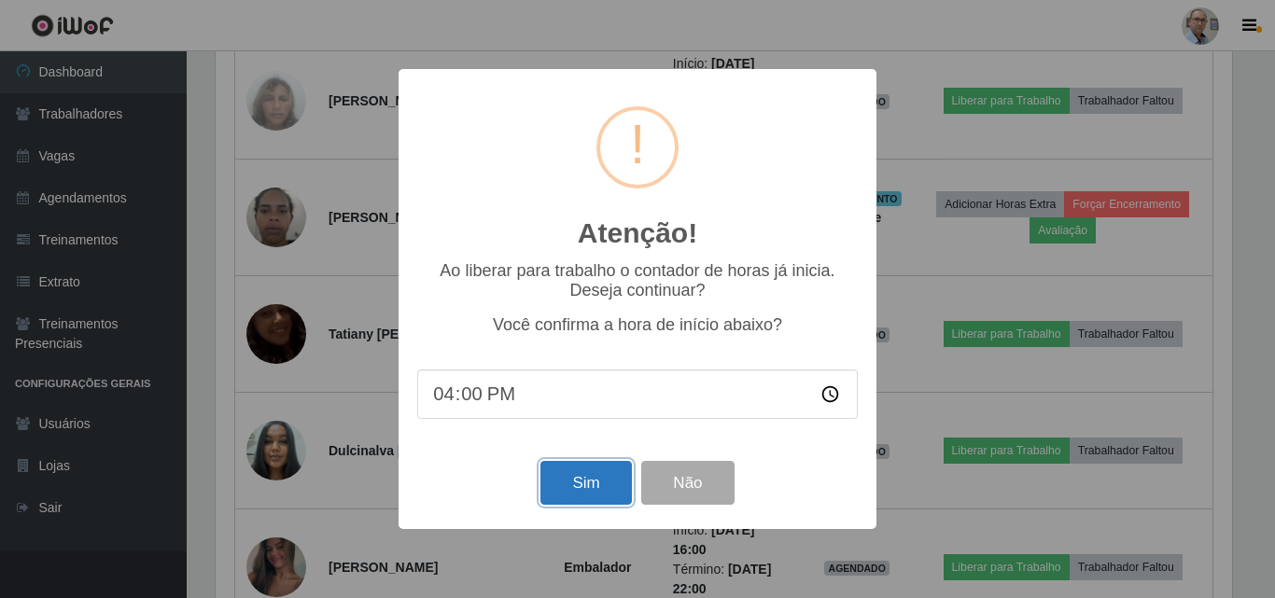
click at [588, 492] on button "Sim" at bounding box center [585, 483] width 91 height 44
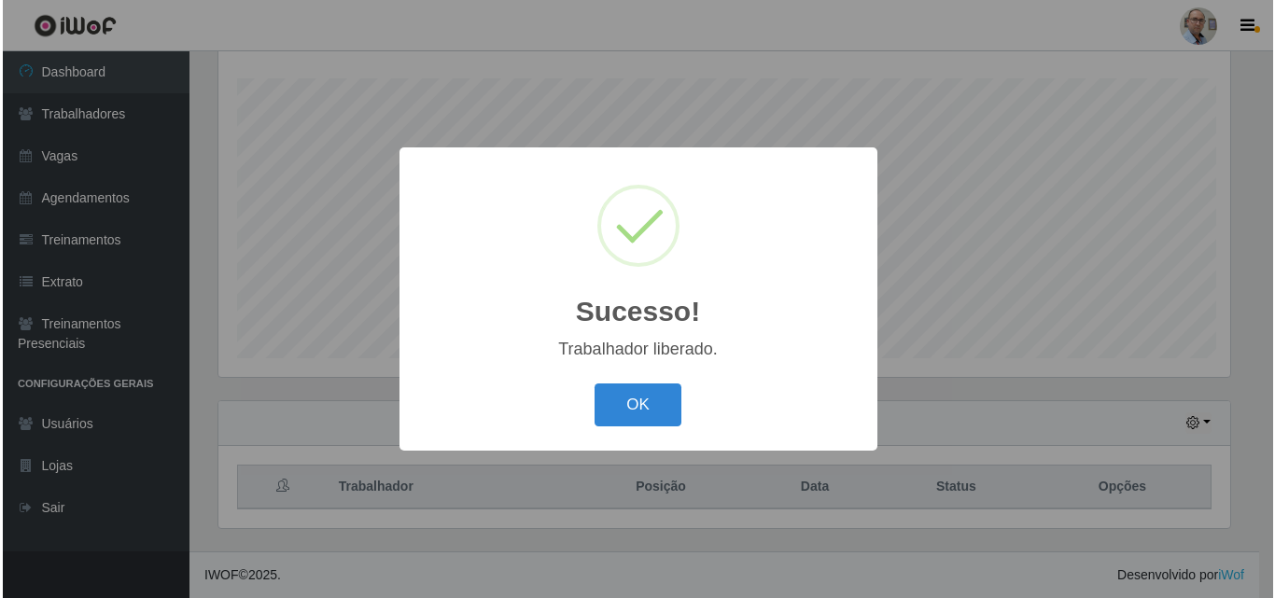
scroll to position [309, 0]
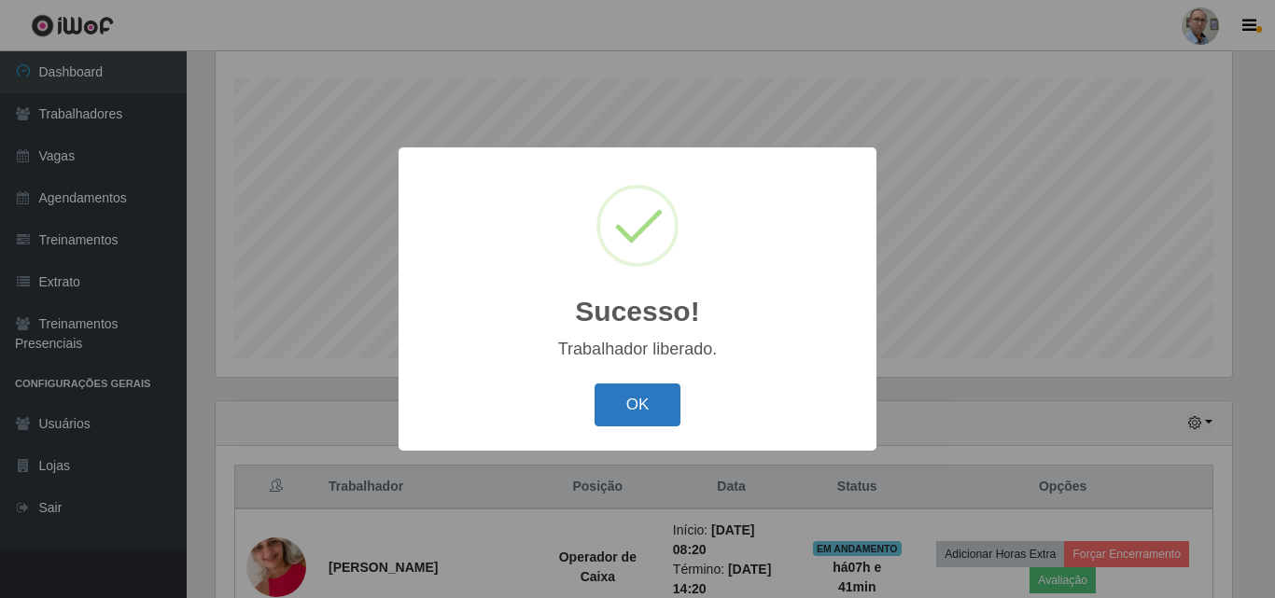
click at [614, 402] on button "OK" at bounding box center [637, 406] width 87 height 44
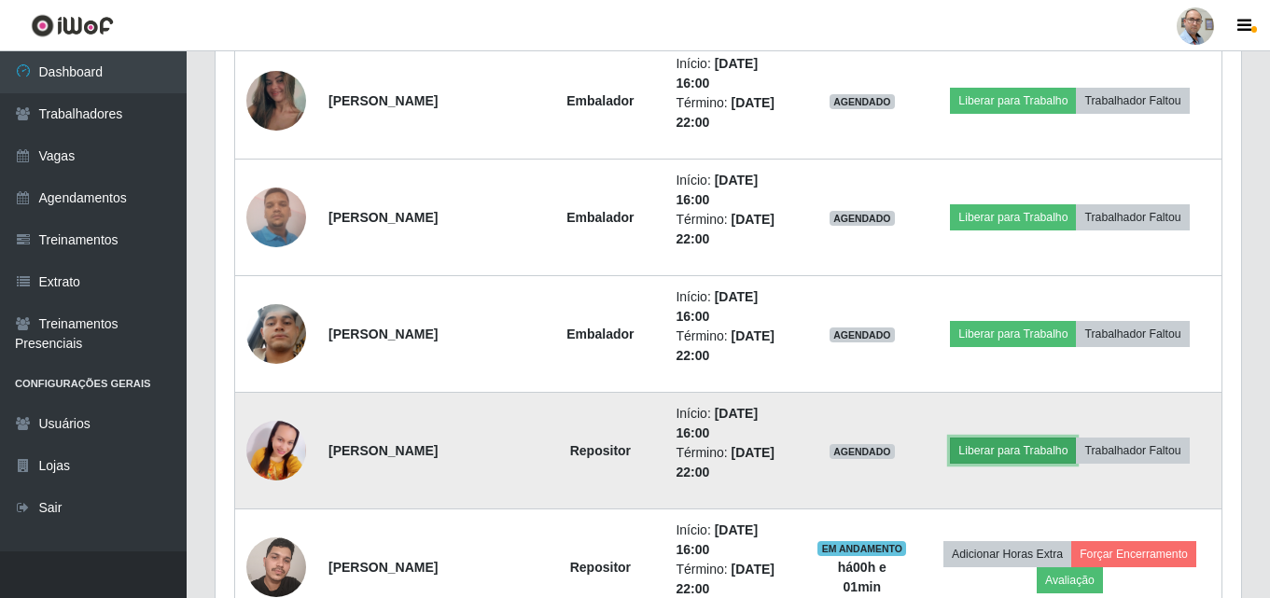
click at [987, 447] on button "Liberar para Trabalho" at bounding box center [1013, 451] width 126 height 26
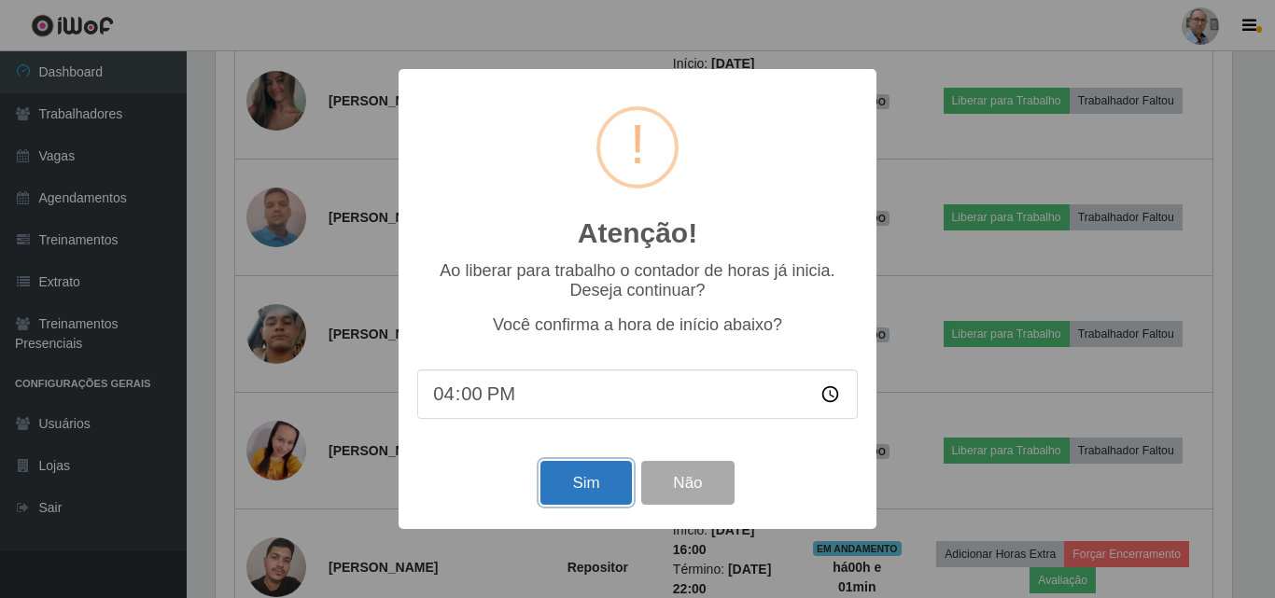
click at [585, 466] on button "Sim" at bounding box center [585, 483] width 91 height 44
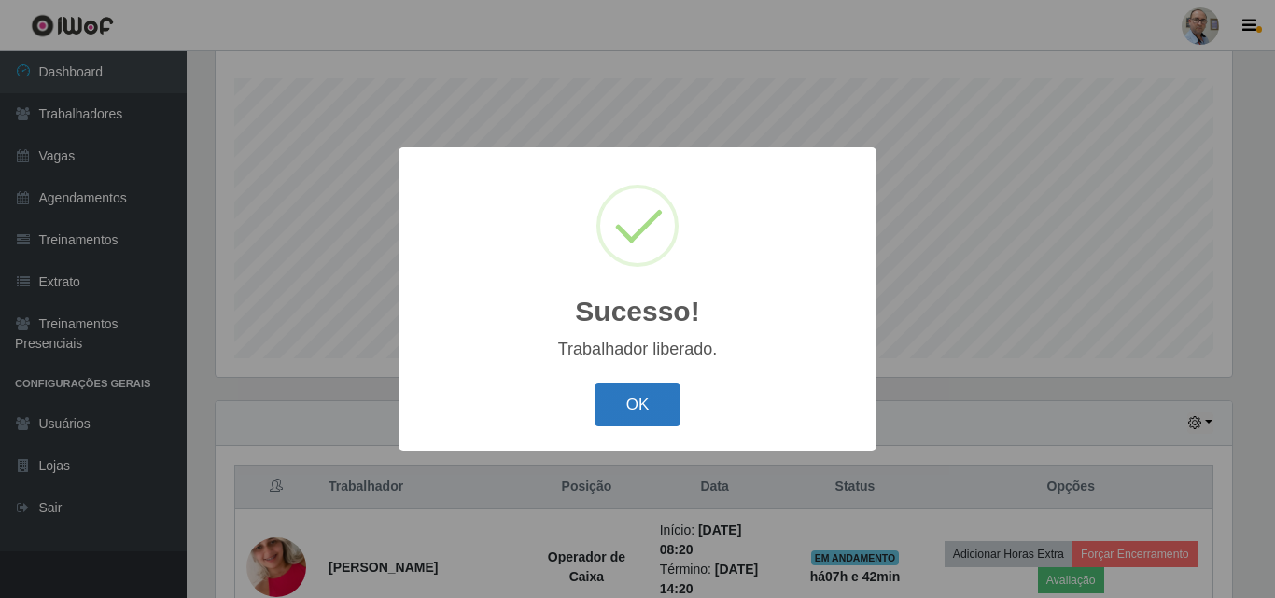
click at [657, 395] on button "OK" at bounding box center [637, 406] width 87 height 44
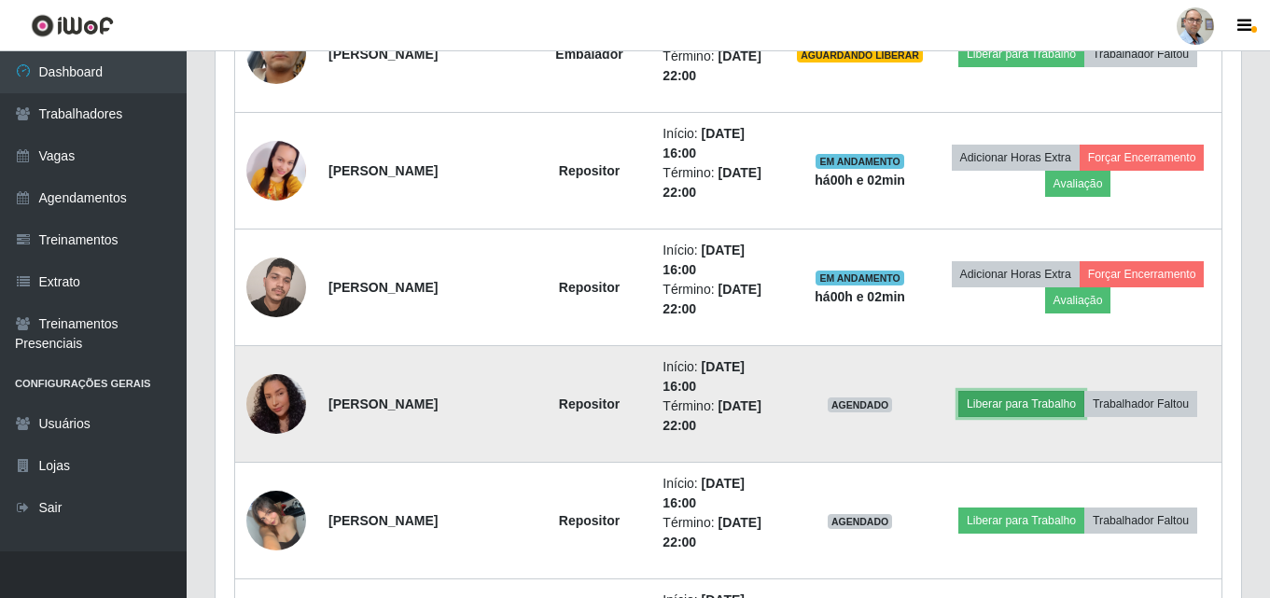
click at [970, 411] on button "Liberar para Trabalho" at bounding box center [1021, 404] width 126 height 26
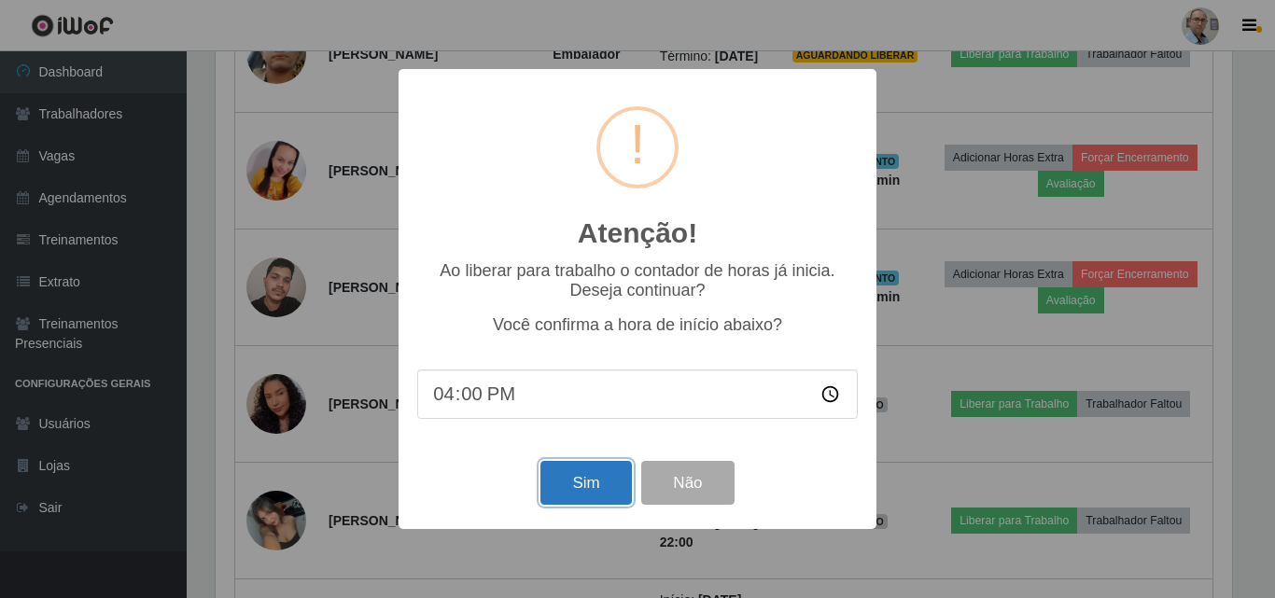
click at [579, 488] on button "Sim" at bounding box center [585, 483] width 91 height 44
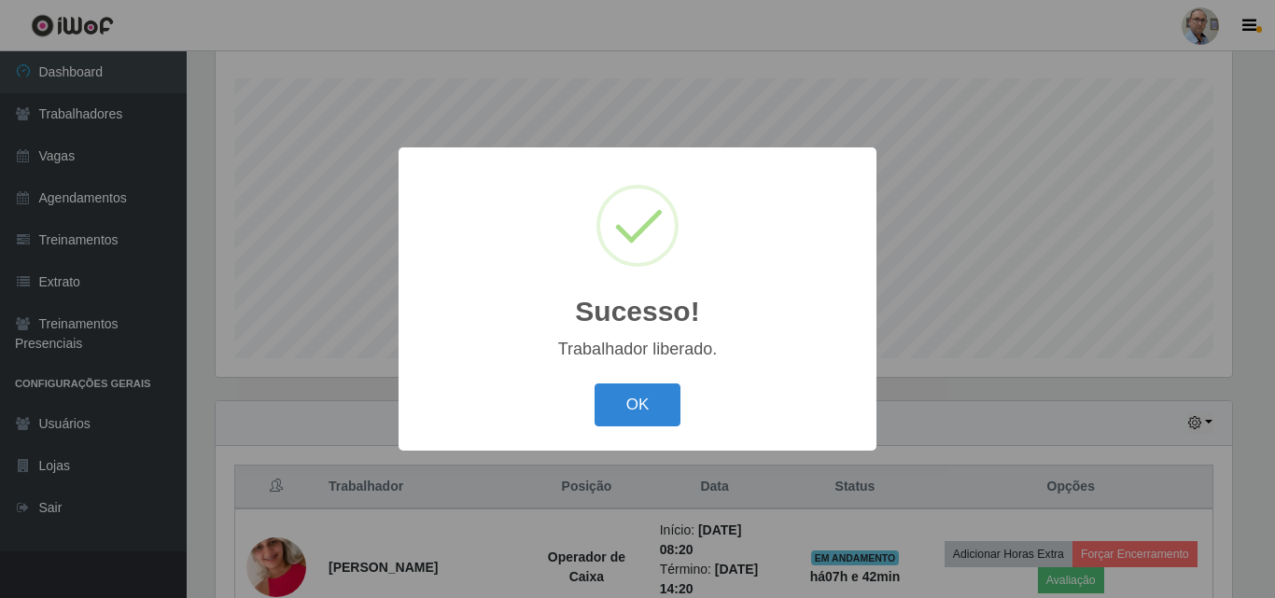
click at [605, 431] on div "OK Cancel" at bounding box center [637, 404] width 440 height 53
click at [652, 397] on button "OK" at bounding box center [637, 406] width 87 height 44
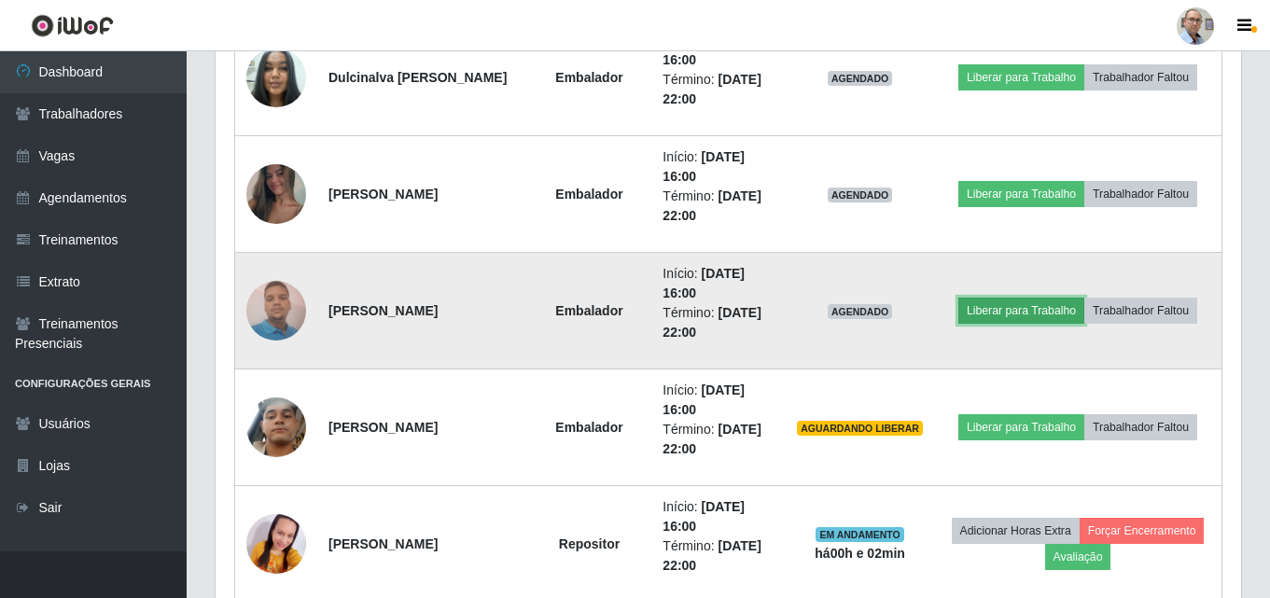
click at [1001, 316] on button "Liberar para Trabalho" at bounding box center [1021, 311] width 126 height 26
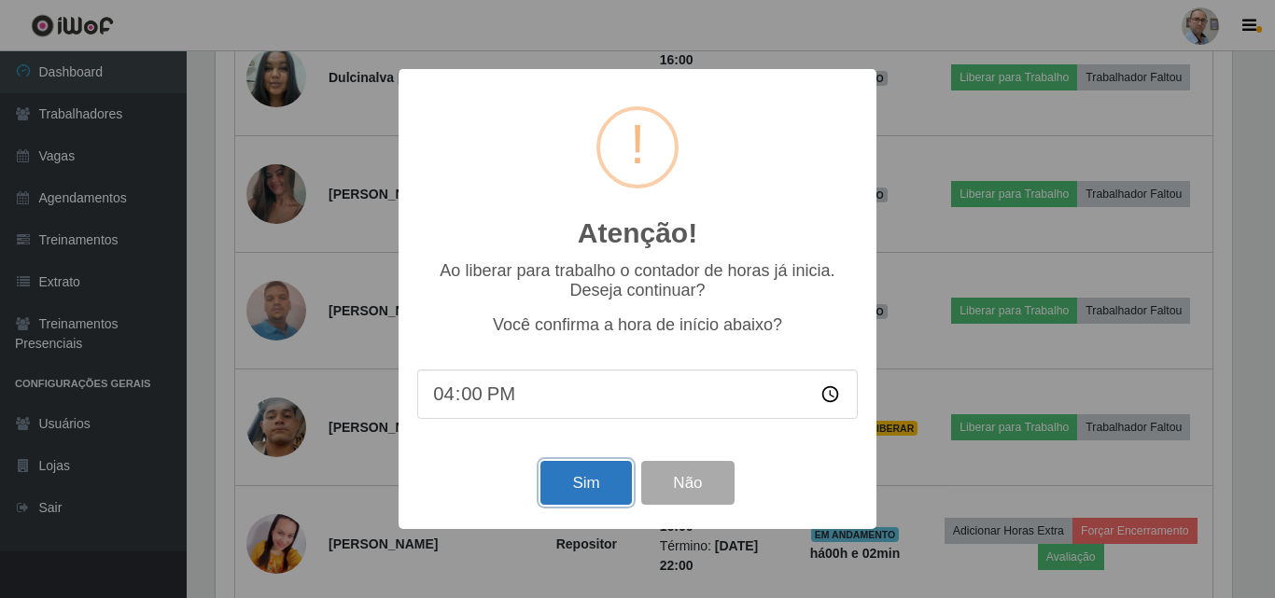
click at [587, 481] on button "Sim" at bounding box center [585, 483] width 91 height 44
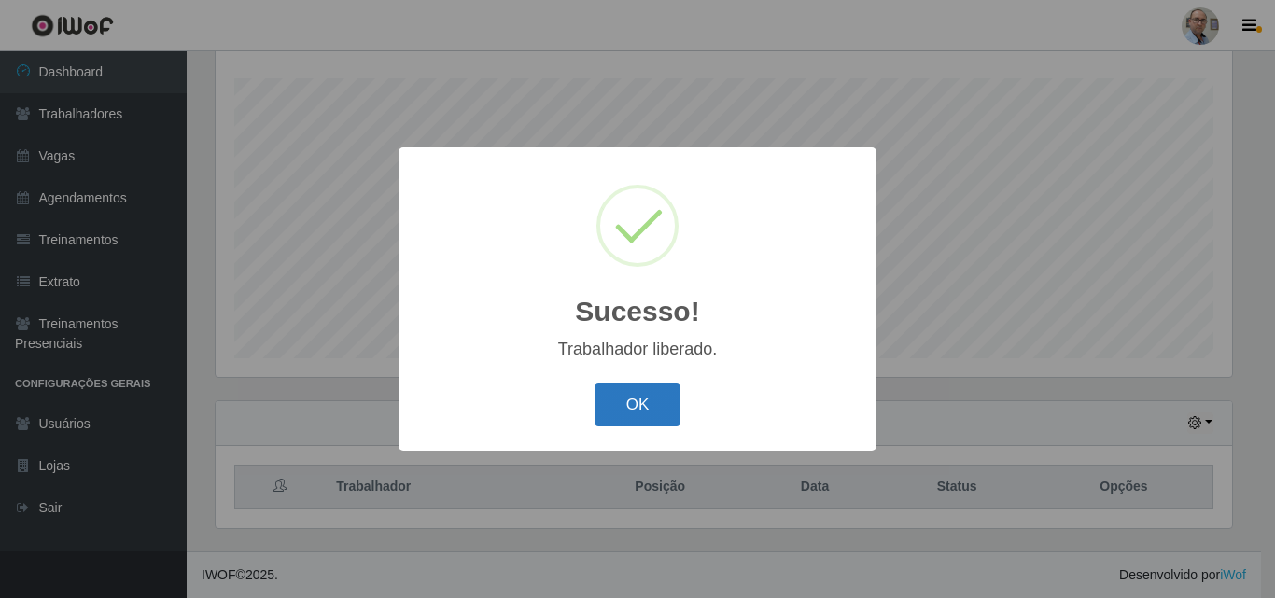
click at [621, 398] on button "OK" at bounding box center [637, 406] width 87 height 44
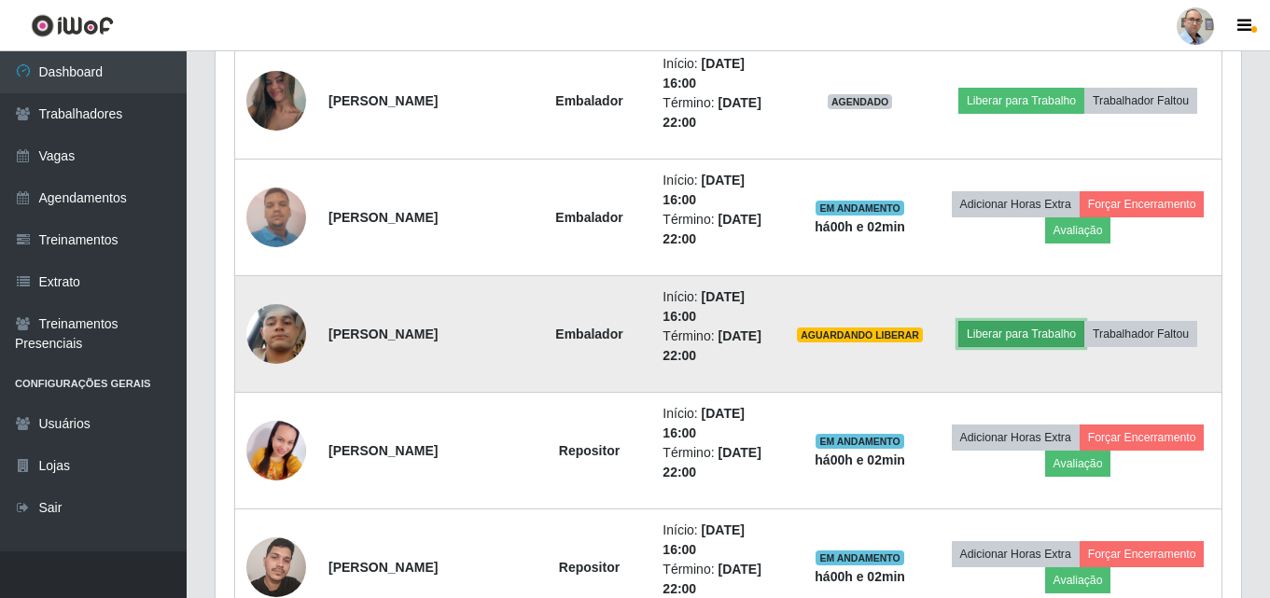
click at [998, 333] on button "Liberar para Trabalho" at bounding box center [1021, 334] width 126 height 26
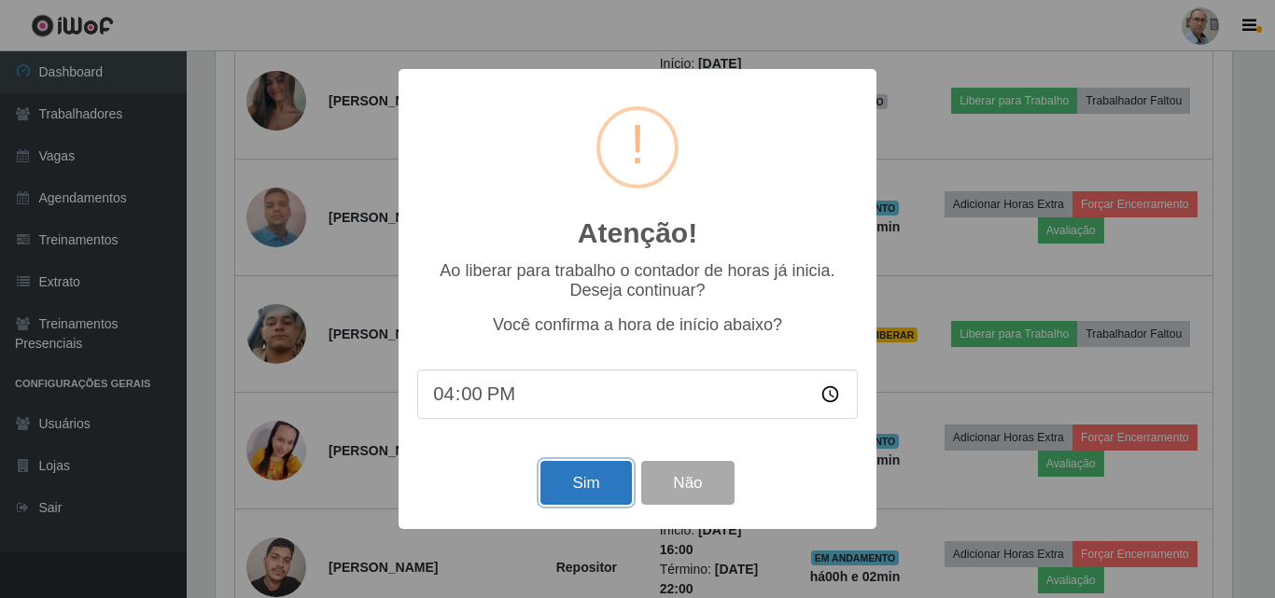
click at [597, 480] on button "Sim" at bounding box center [585, 483] width 91 height 44
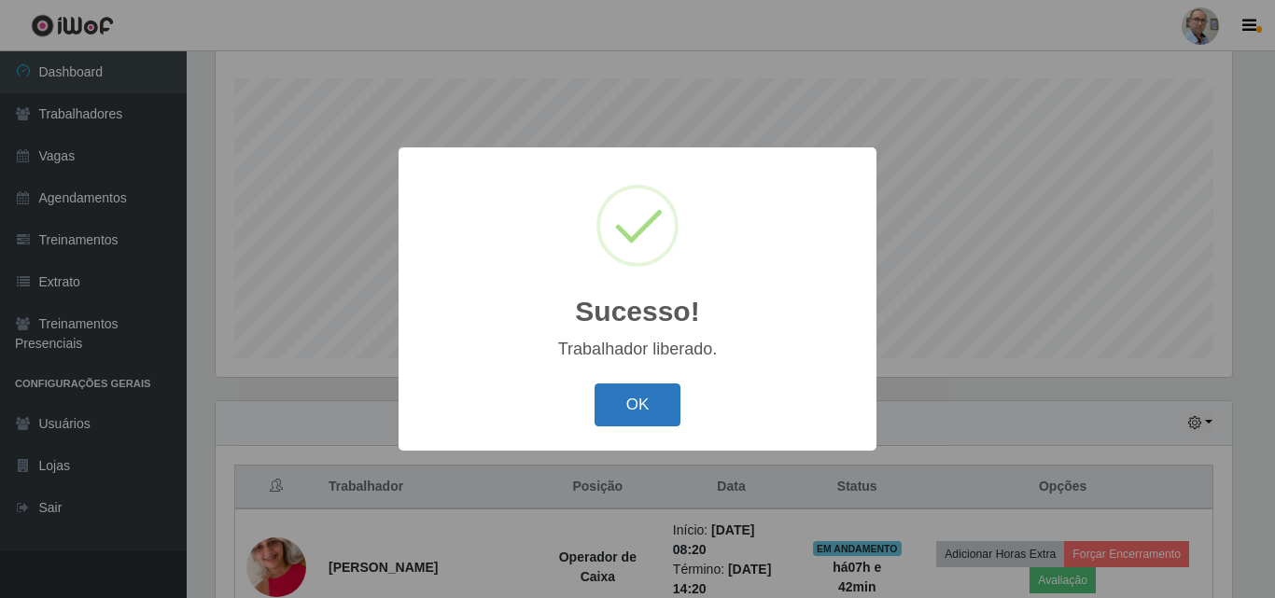
click at [651, 402] on button "OK" at bounding box center [637, 406] width 87 height 44
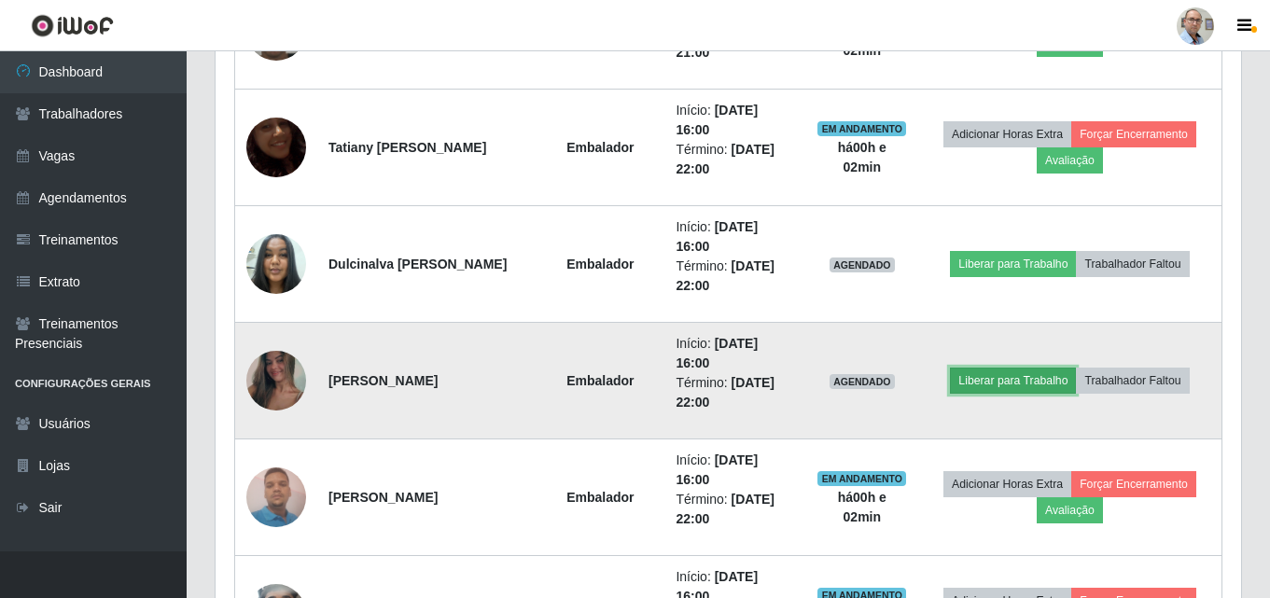
click at [988, 387] on button "Liberar para Trabalho" at bounding box center [1013, 381] width 126 height 26
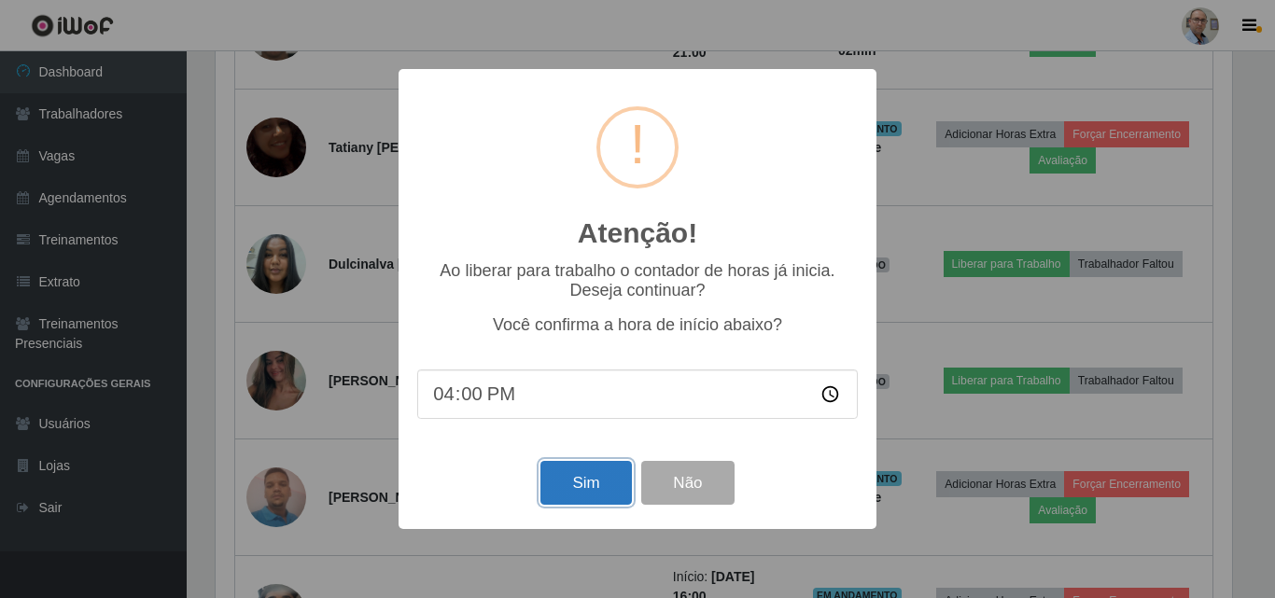
click at [565, 498] on button "Sim" at bounding box center [585, 483] width 91 height 44
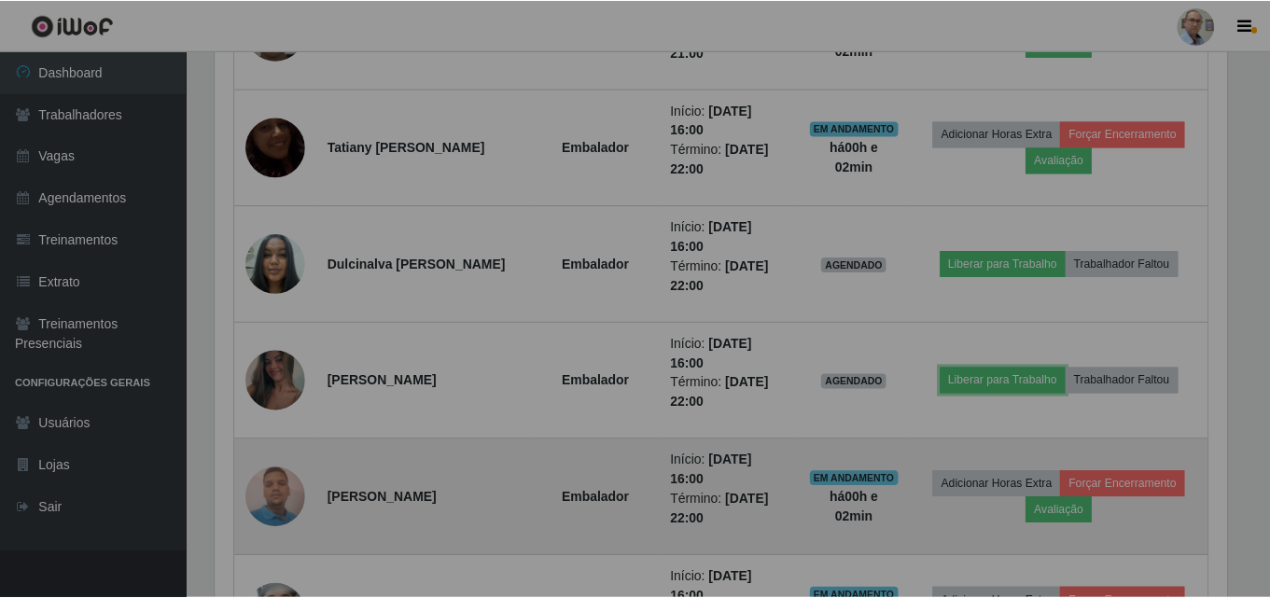
scroll to position [387, 1025]
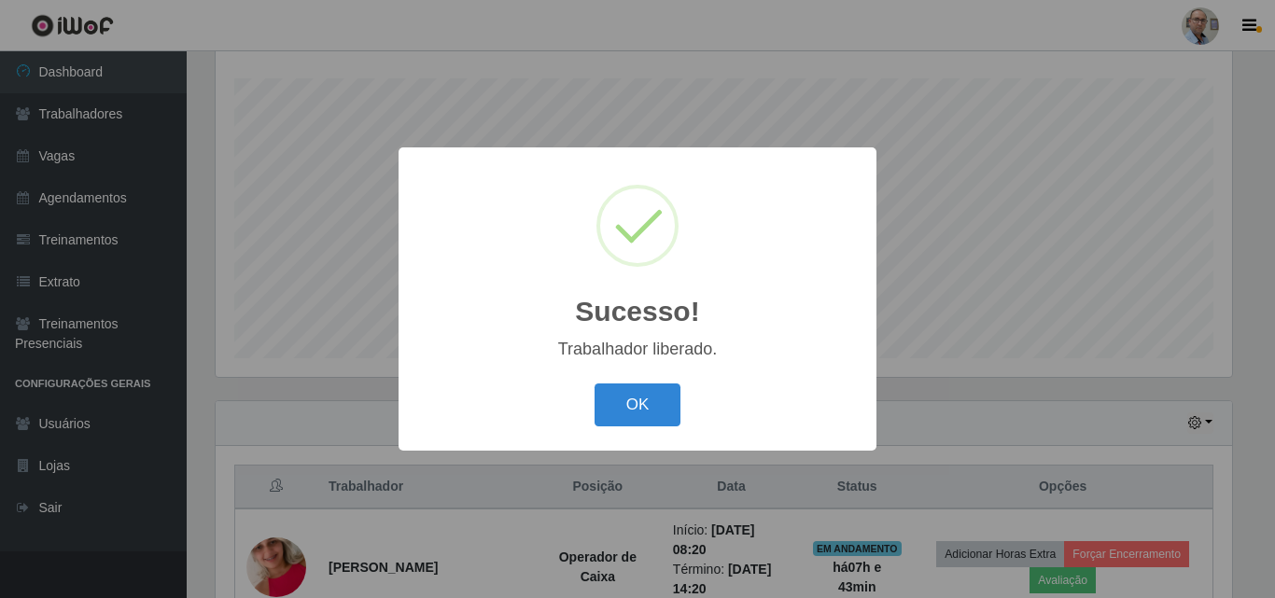
click at [594, 384] on button "OK" at bounding box center [637, 406] width 87 height 44
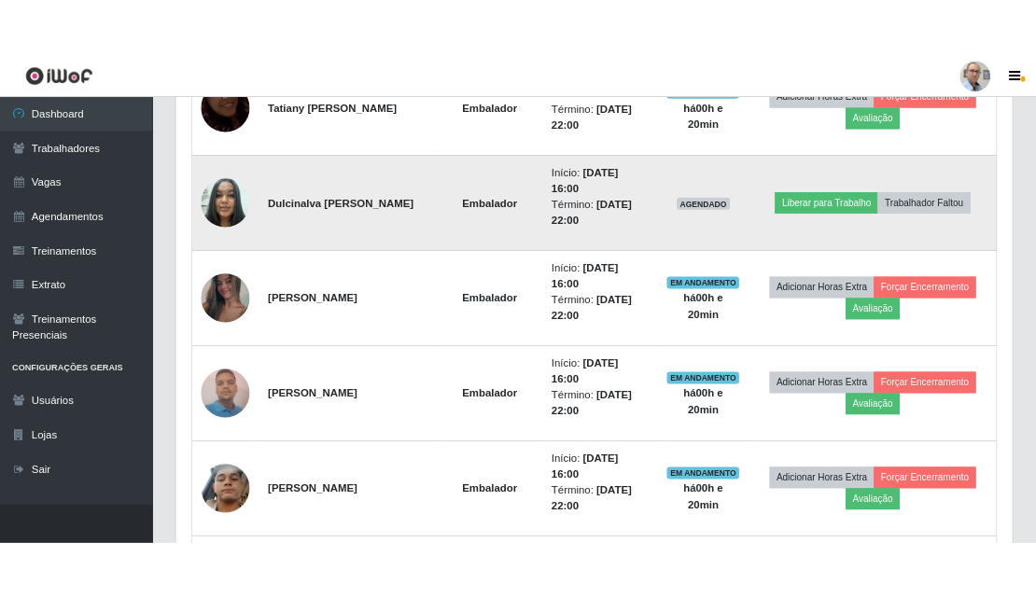
scroll to position [932727, 932323]
